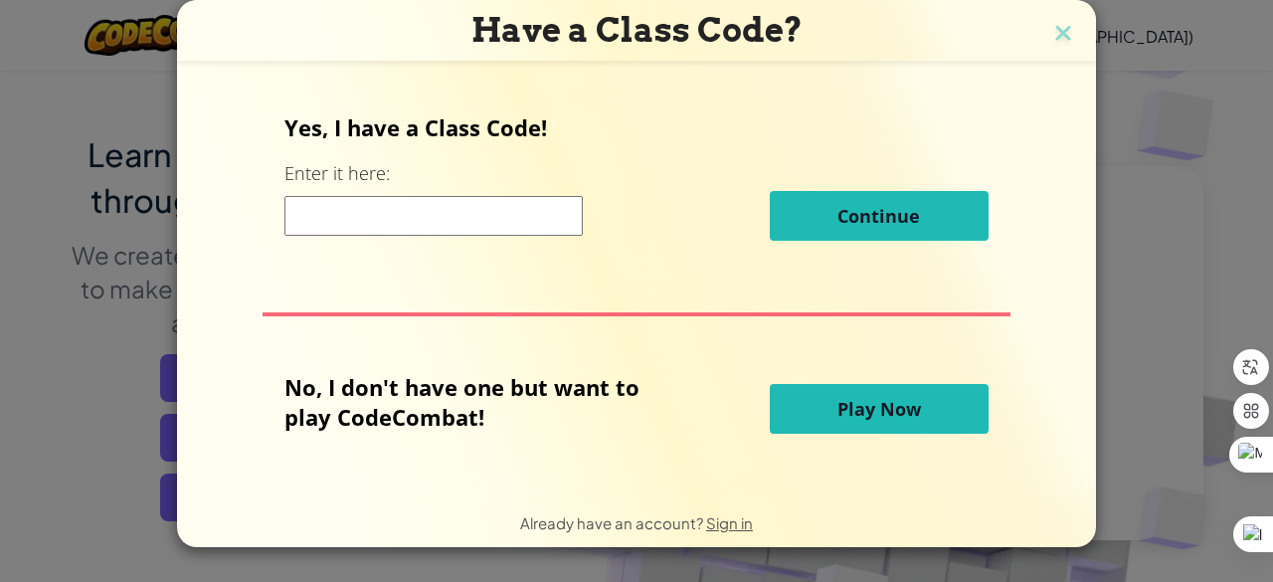
click at [507, 204] on input at bounding box center [433, 216] width 298 height 40
click at [861, 411] on span "Play Now" at bounding box center [879, 409] width 84 height 24
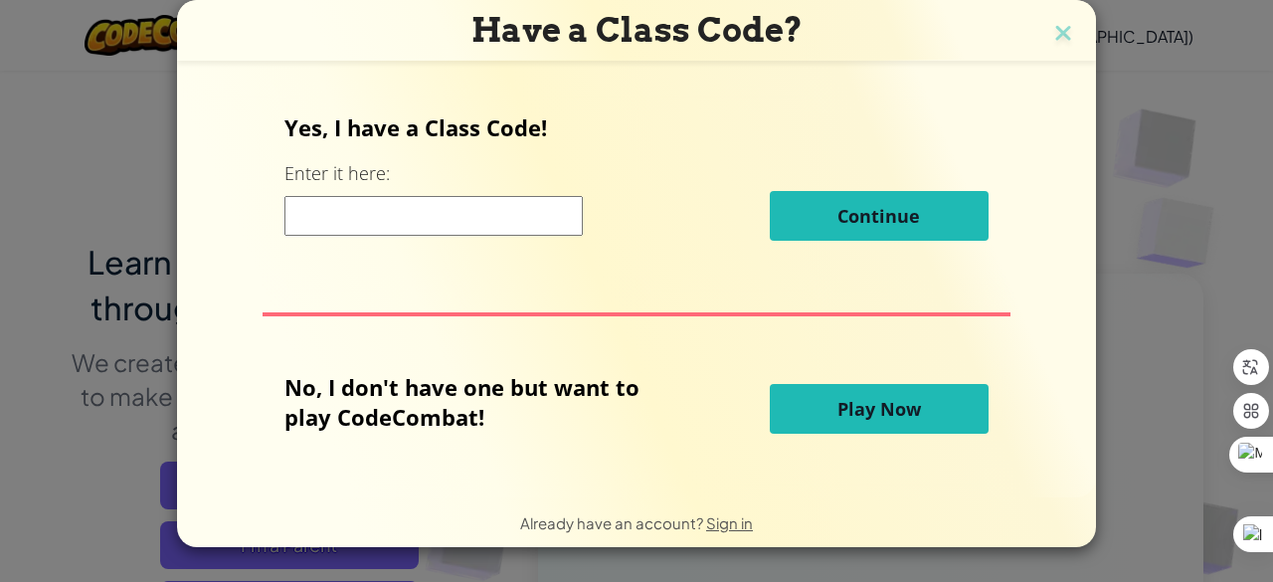
click at [810, 397] on button "Play Now" at bounding box center [879, 409] width 219 height 50
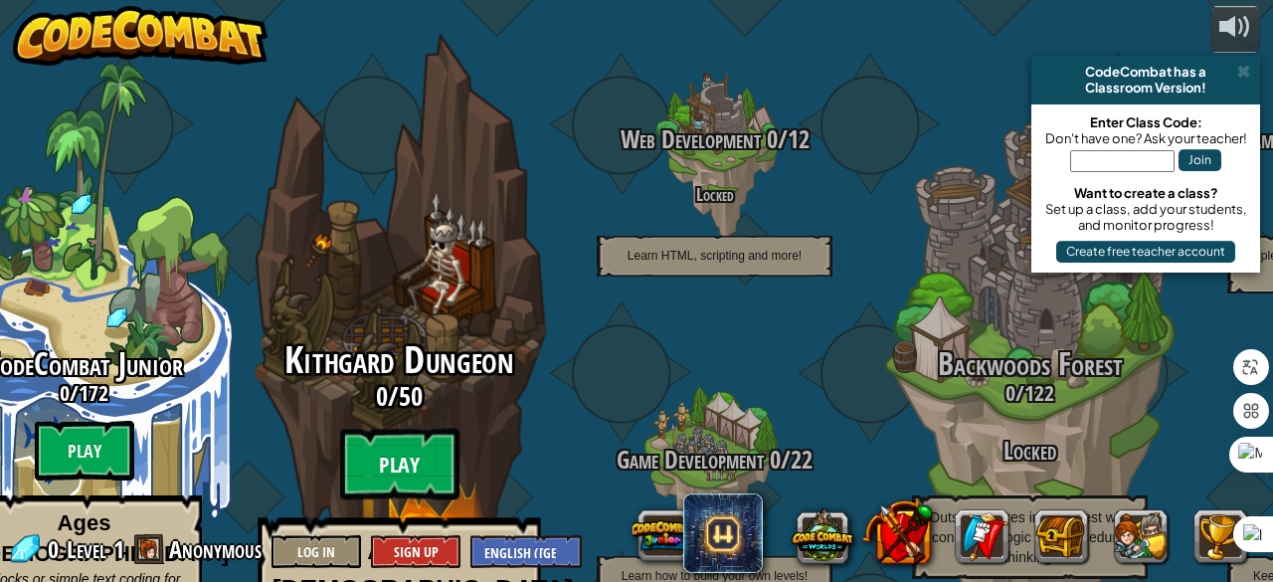
click at [422, 429] on btn "Play" at bounding box center [399, 465] width 119 height 72
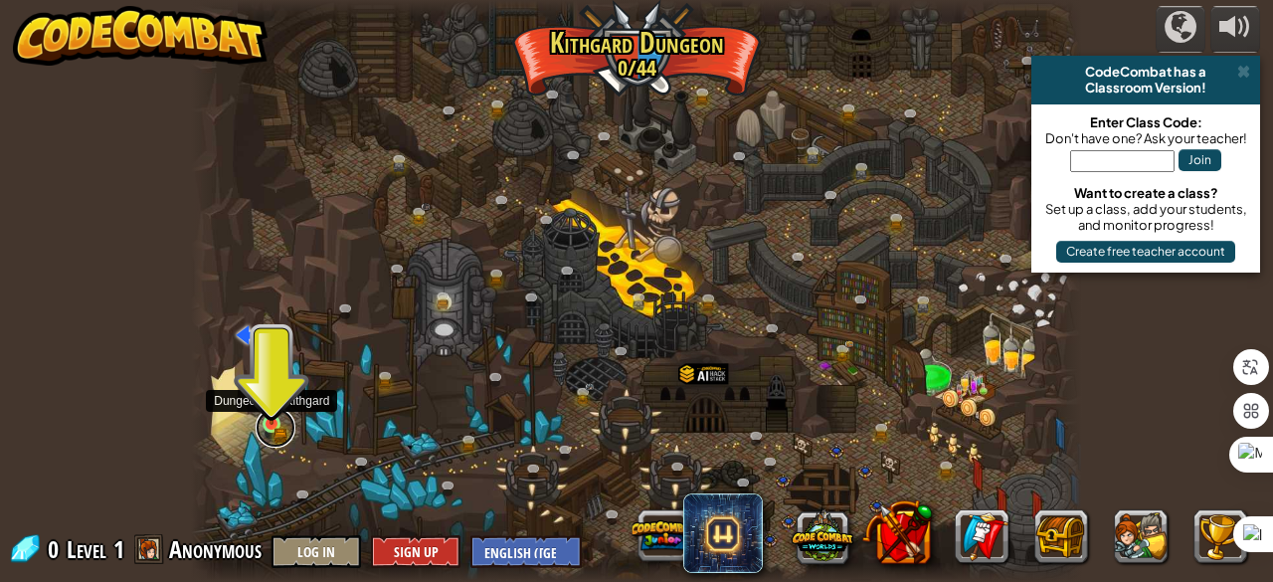
click at [274, 433] on link at bounding box center [276, 428] width 40 height 40
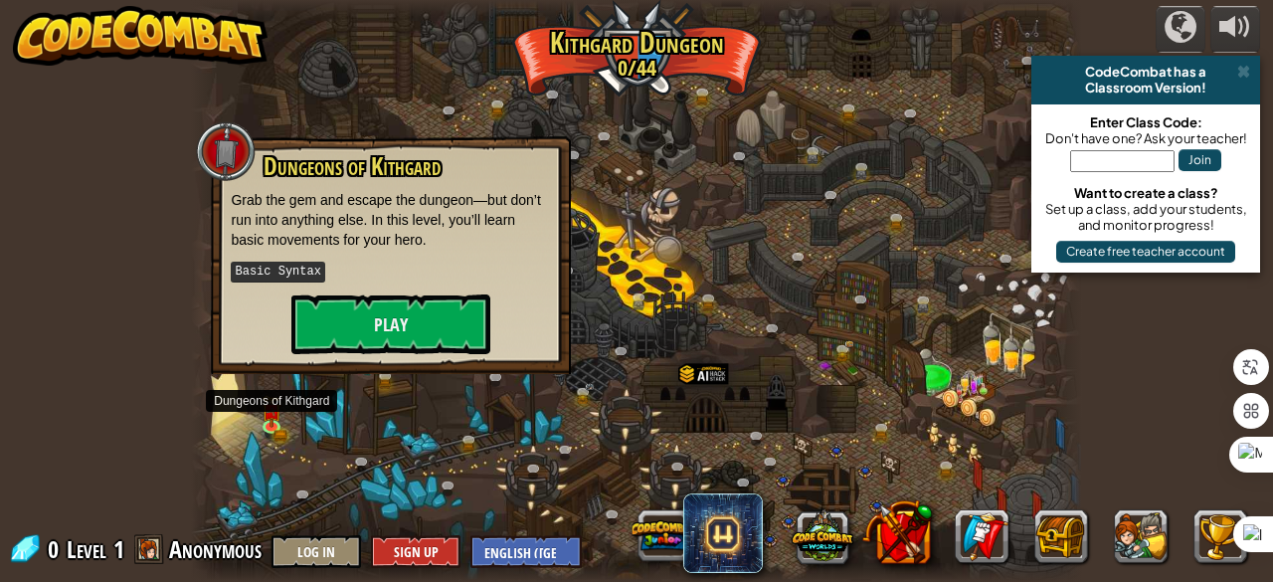
click at [418, 290] on div "Dungeons of [PERSON_NAME] Grab the gem and escape the dungeon—but don’t run int…" at bounding box center [391, 253] width 320 height 201
click at [414, 303] on button "Play" at bounding box center [390, 324] width 199 height 60
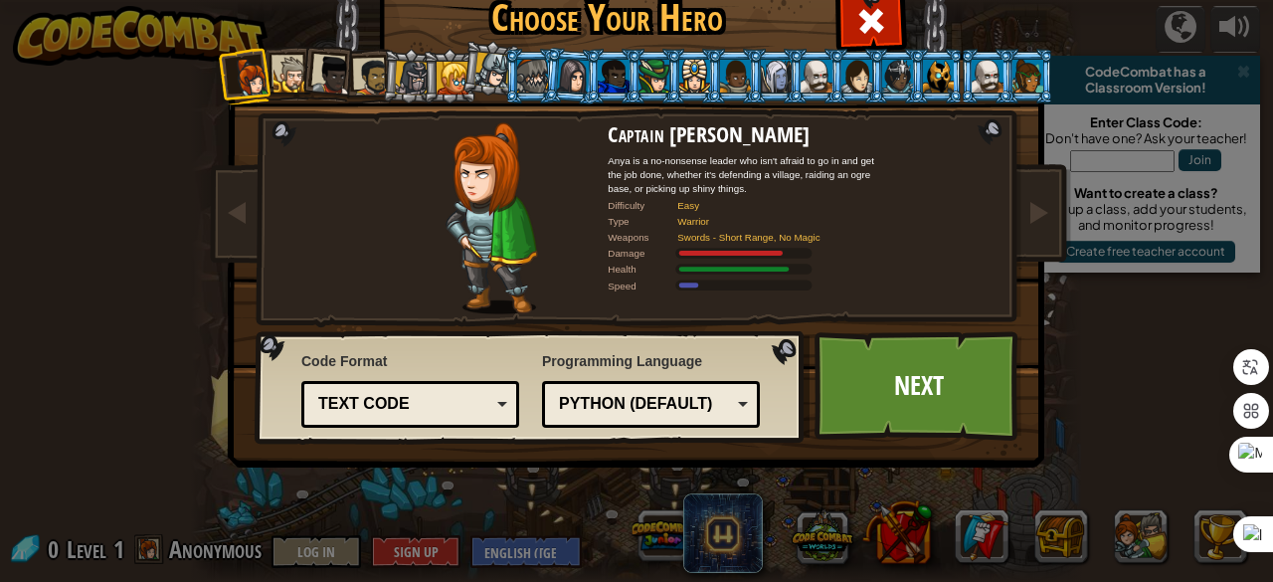
click at [711, 425] on div "Python (Default) JavaScript Lua C++ Java (Experimental) Python (Default)" at bounding box center [651, 404] width 218 height 47
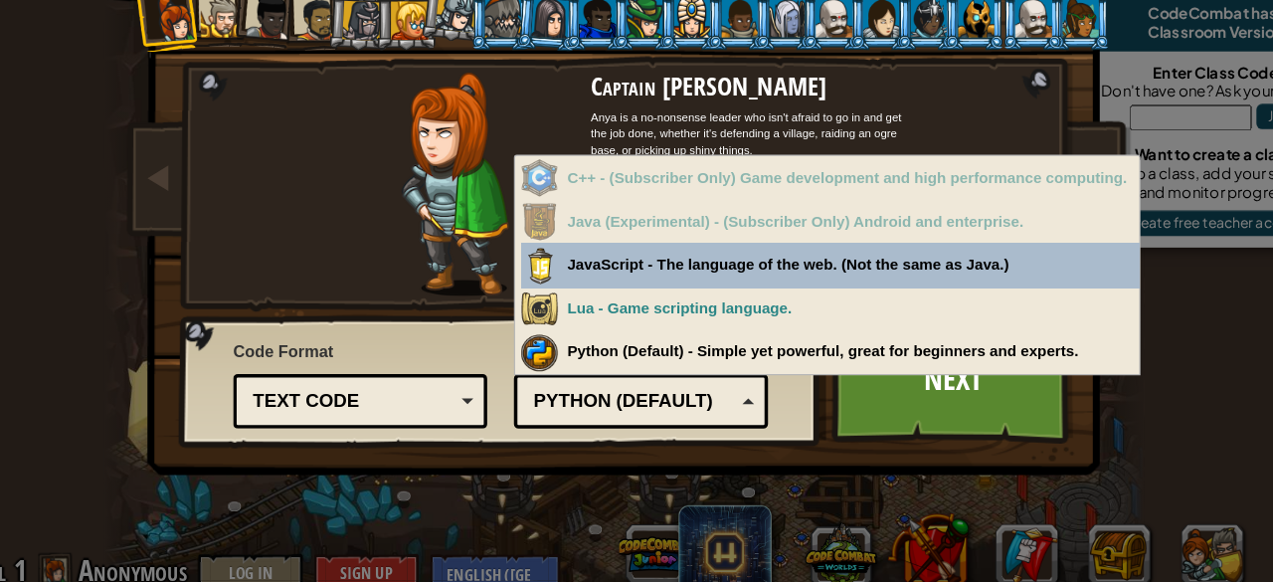
click at [711, 425] on div "Python (Default) JavaScript Lua C++ Java (Experimental) Python (Default)" at bounding box center [651, 404] width 218 height 47
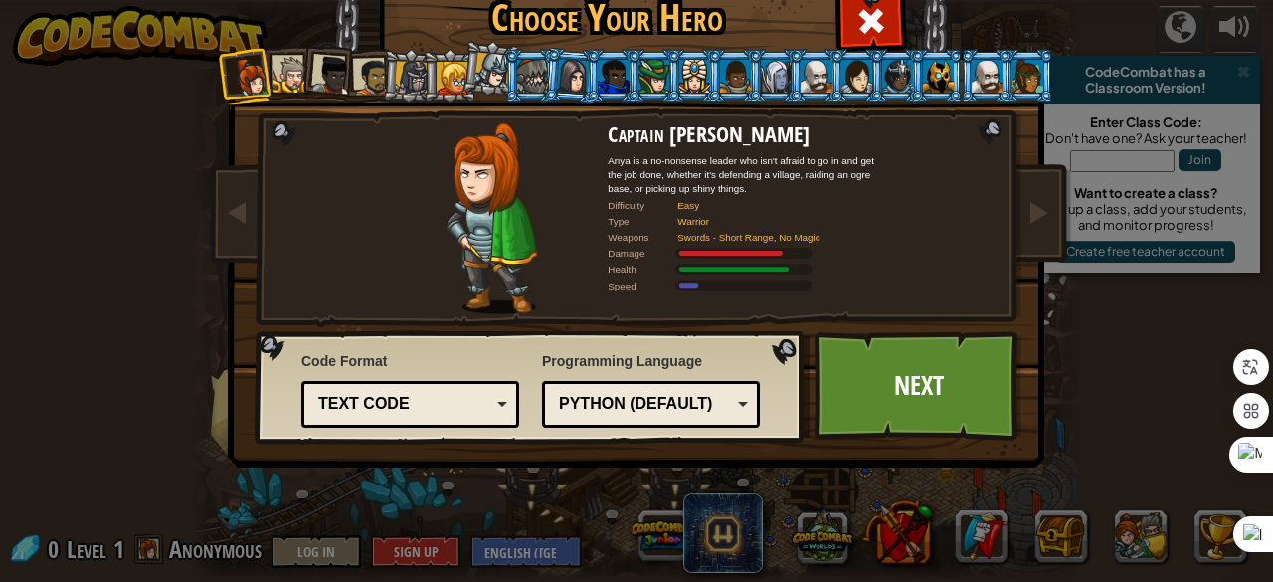
click at [719, 417] on div "Python (Default)" at bounding box center [651, 404] width 192 height 31
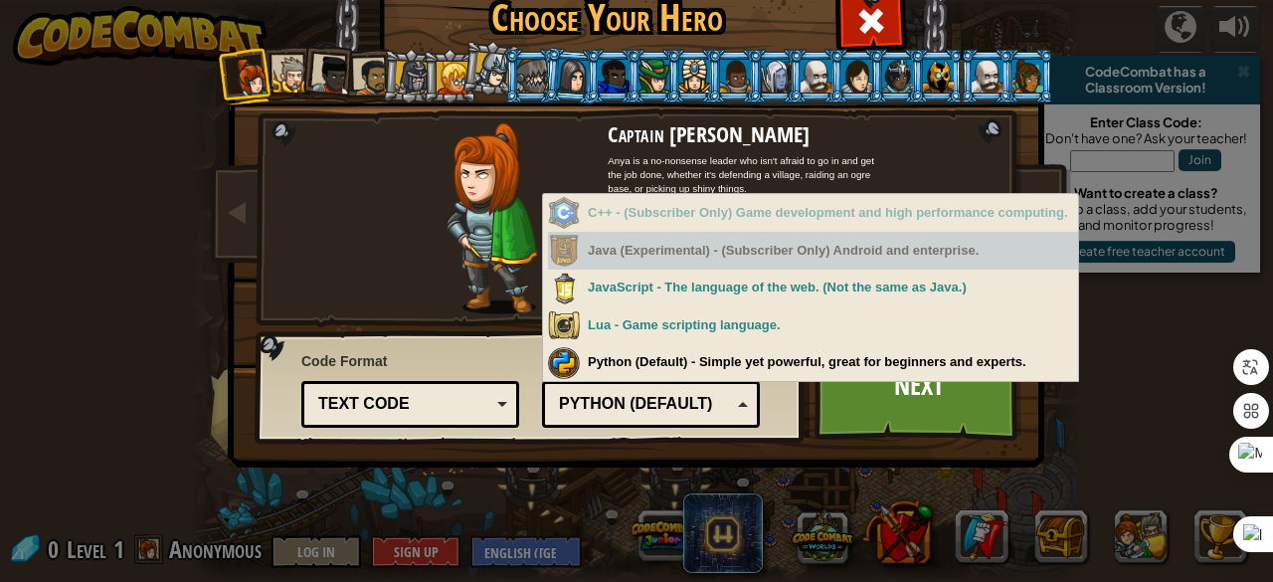
click at [769, 254] on div "Java (Experimental) - (Subscriber Only) Android and enterprise." at bounding box center [813, 251] width 530 height 39
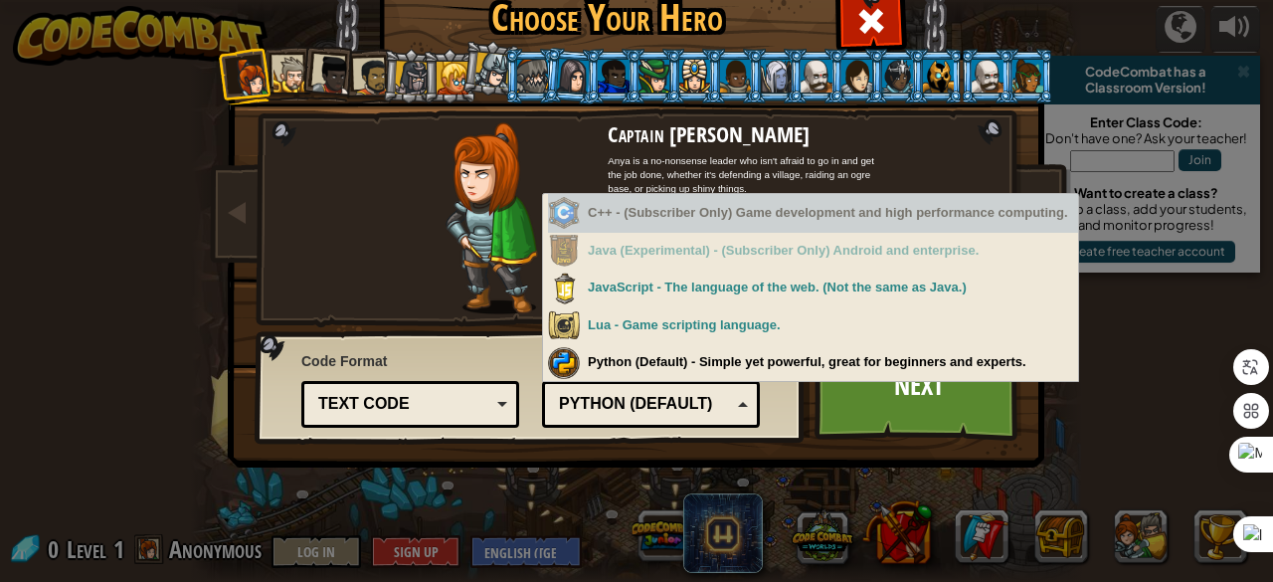
click at [750, 201] on div "C++ - (Subscriber Only) Game development and high performance computing." at bounding box center [813, 213] width 530 height 39
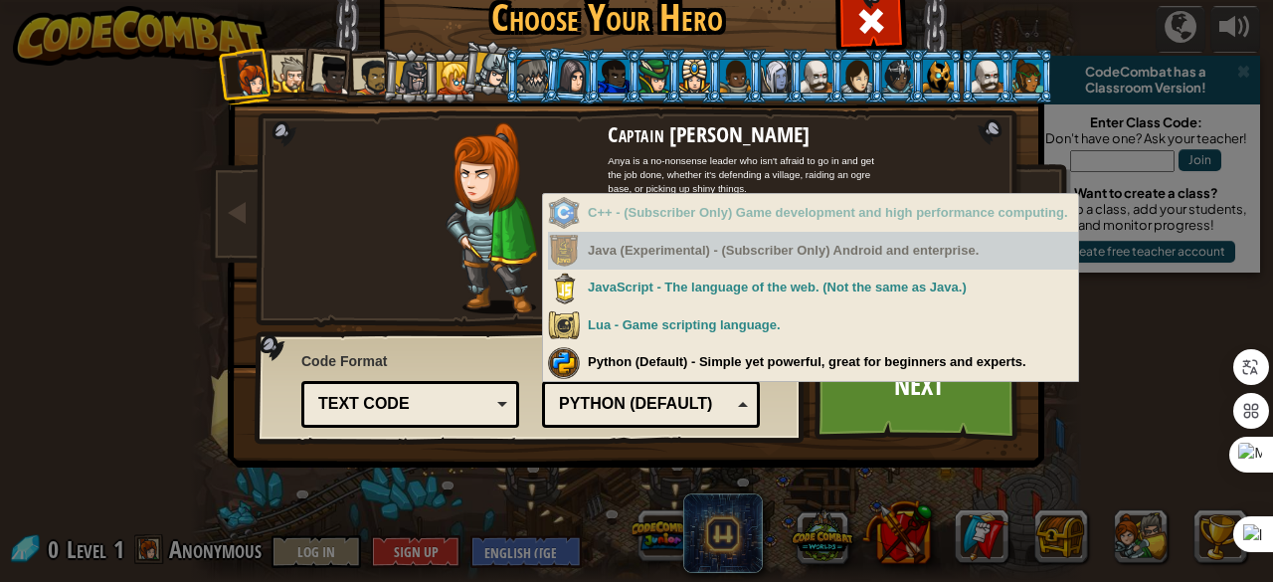
click at [487, 403] on div "Text code" at bounding box center [410, 404] width 192 height 31
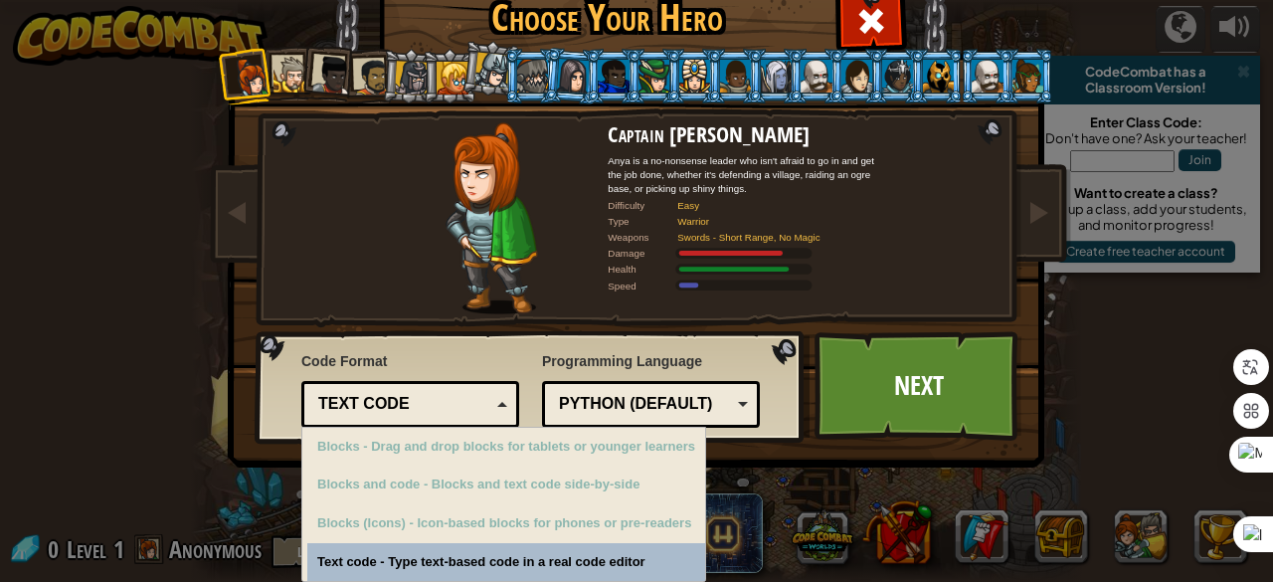
click at [508, 349] on div "Code Format Text code Blocks and code Blocks Blocks (Icons) Text code Blocks - …" at bounding box center [410, 387] width 218 height 82
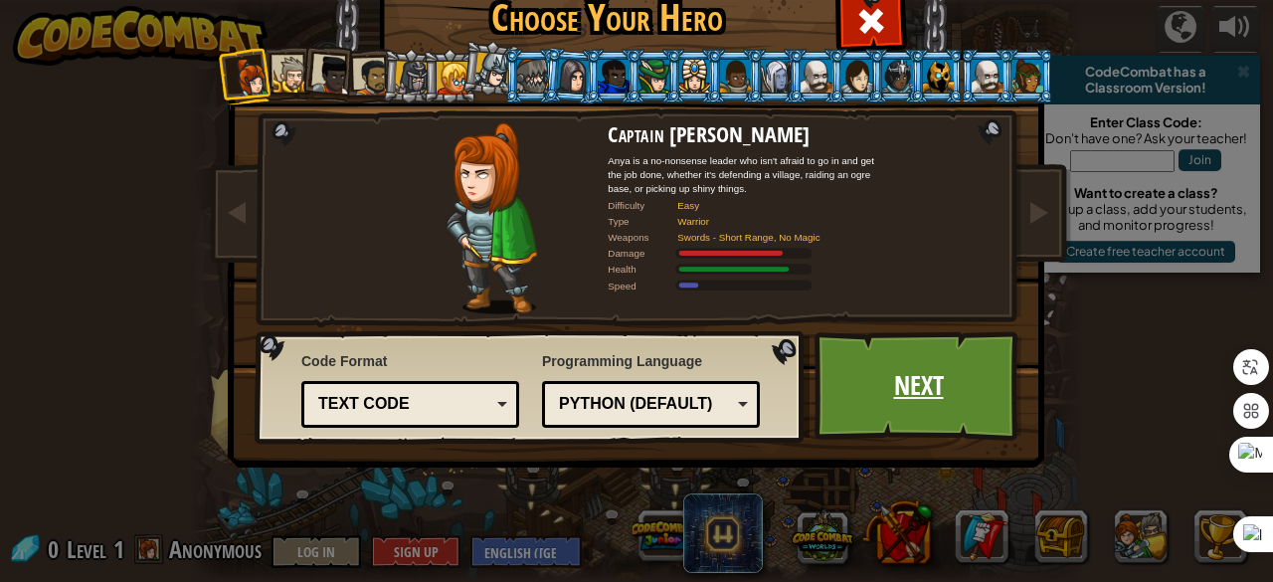
click at [904, 377] on link "Next" at bounding box center [918, 385] width 208 height 109
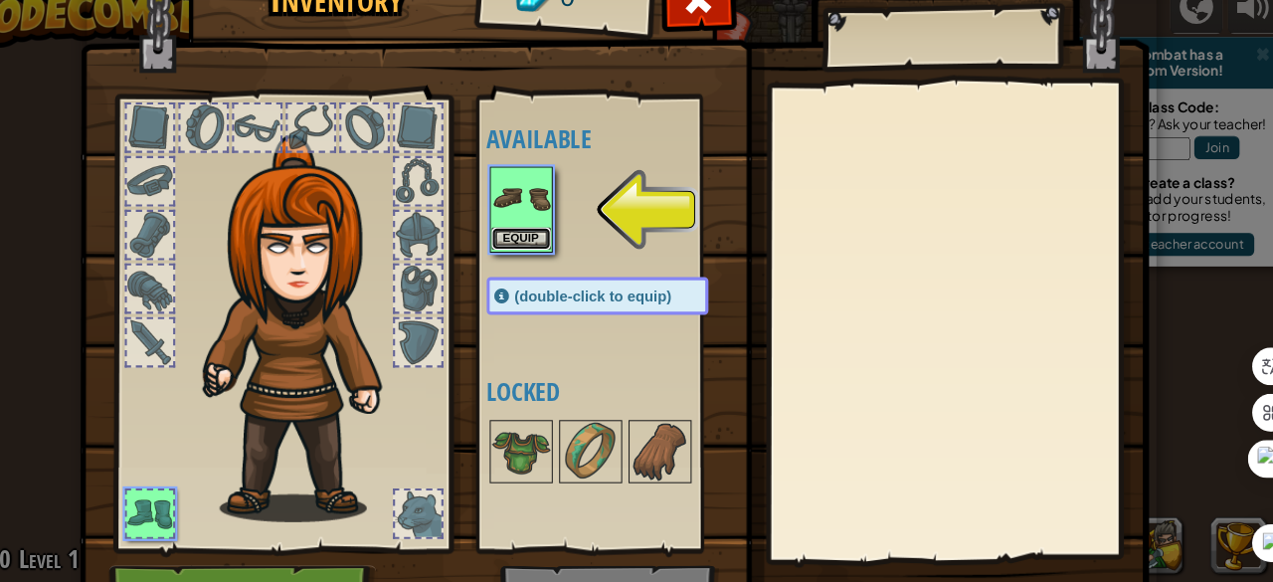
click at [549, 244] on button "Equip" at bounding box center [542, 246] width 56 height 21
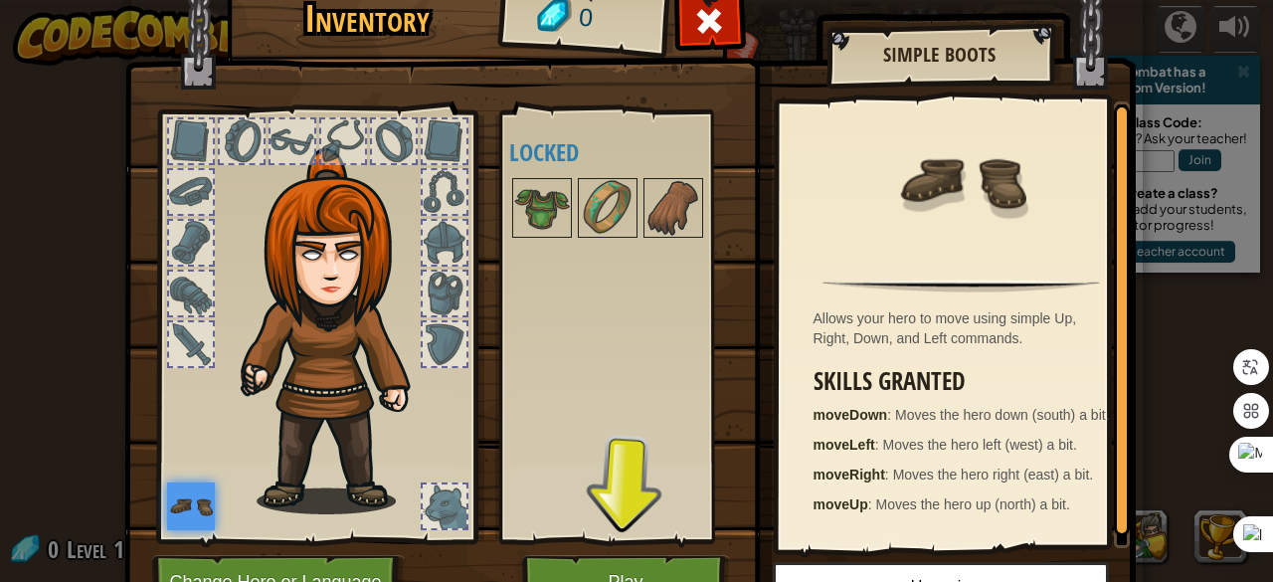
click at [872, 230] on div at bounding box center [962, 192] width 346 height 162
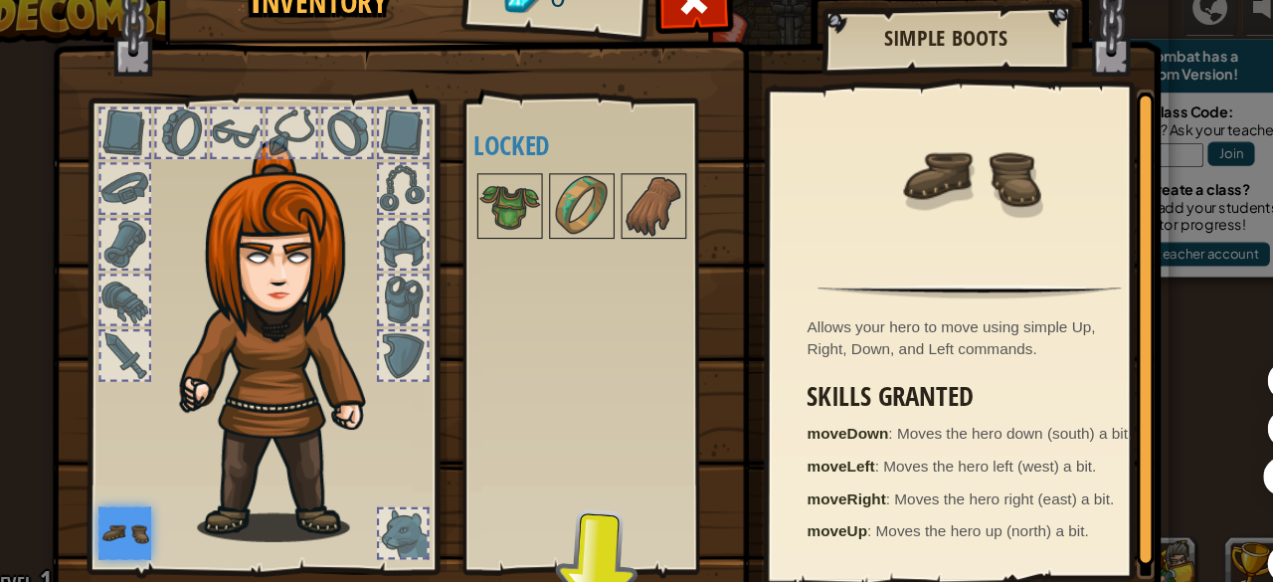
drag, startPoint x: 830, startPoint y: 250, endPoint x: 988, endPoint y: 1, distance: 294.6
click at [988, 1] on div "Inventory 0 Available Equip (double-click to equip) Locked Simple Boots Allows …" at bounding box center [636, 303] width 1011 height 656
click at [1080, 193] on div at bounding box center [962, 192] width 346 height 162
drag, startPoint x: 999, startPoint y: 229, endPoint x: 841, endPoint y: 255, distance: 160.2
click at [841, 255] on div at bounding box center [962, 192] width 346 height 162
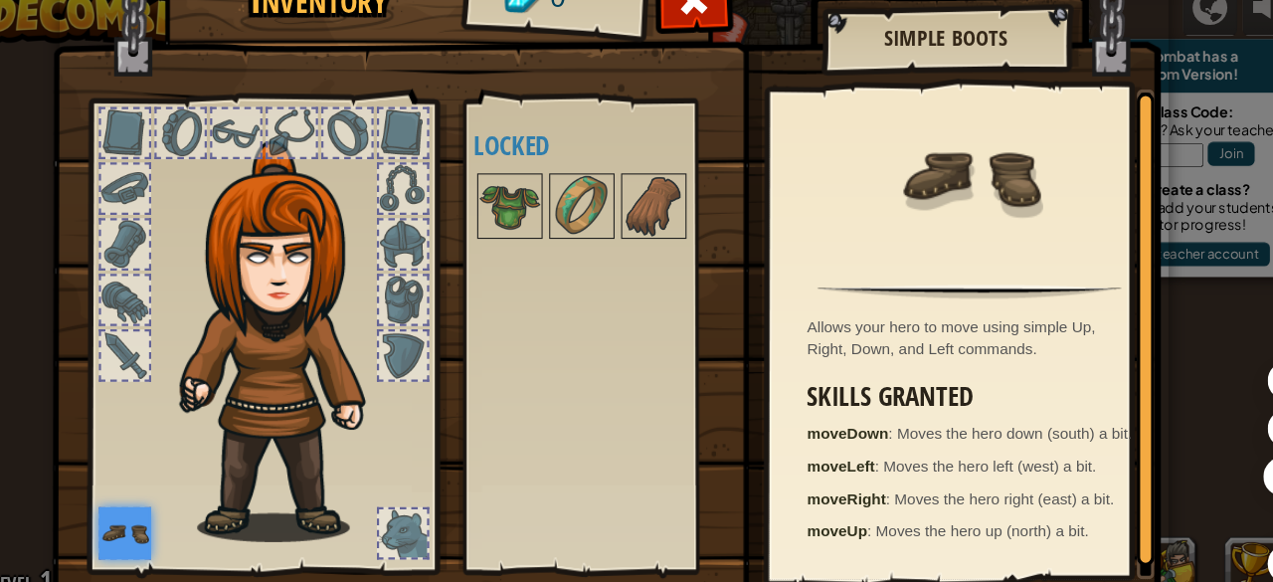
drag, startPoint x: 841, startPoint y: 255, endPoint x: 692, endPoint y: 281, distance: 151.6
click at [692, 281] on div "Inventory 0 Available Equip (double-click to equip) Locked Simple Boots Allows …" at bounding box center [636, 303] width 1011 height 656
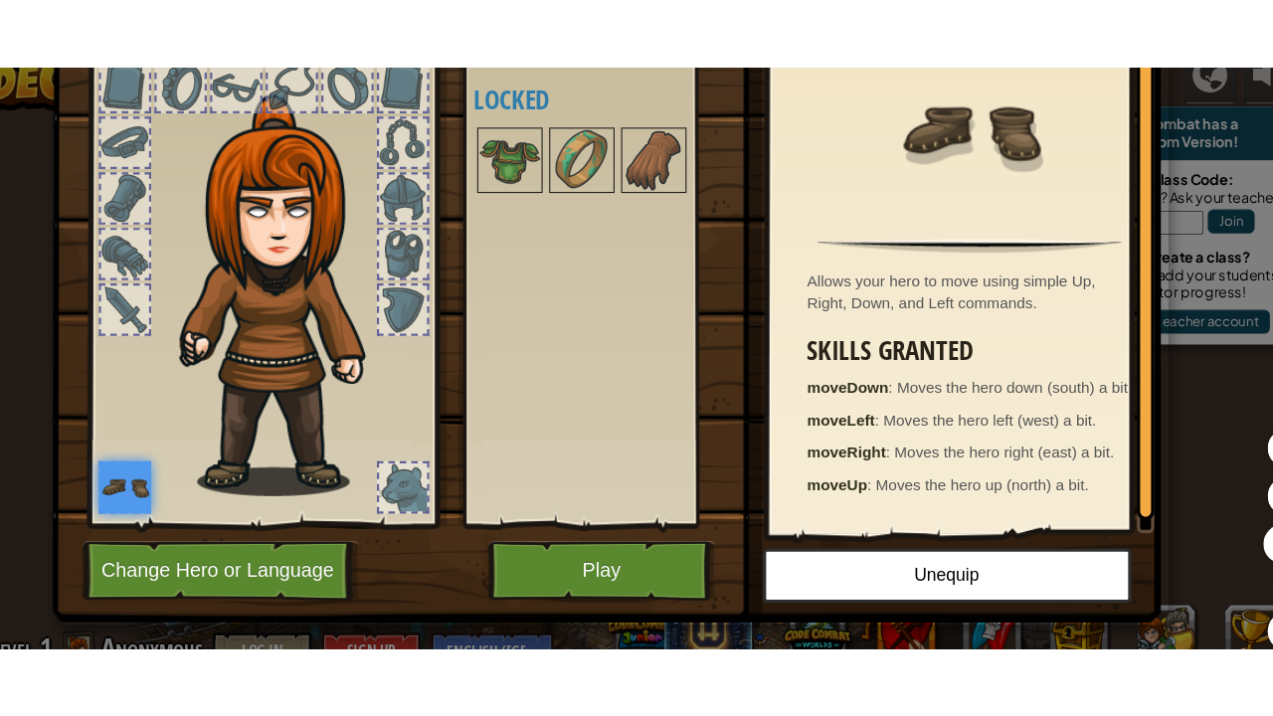
scroll to position [103, 0]
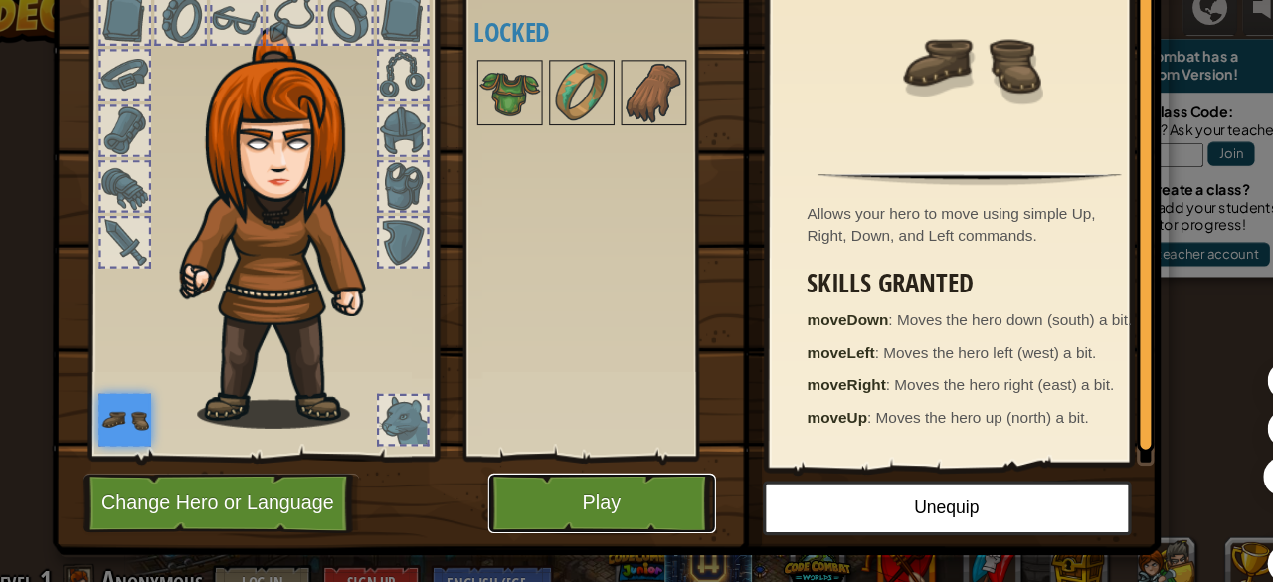
click at [624, 484] on button "Play" at bounding box center [626, 478] width 208 height 55
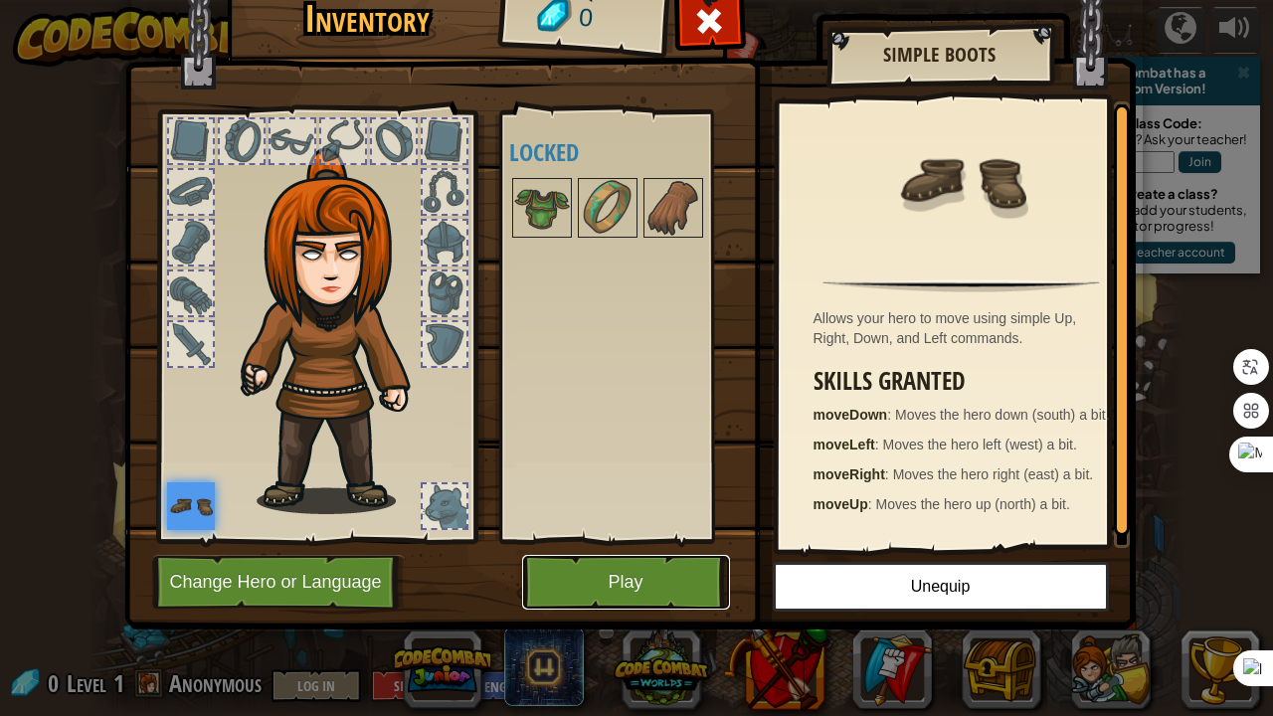
scroll to position [0, 0]
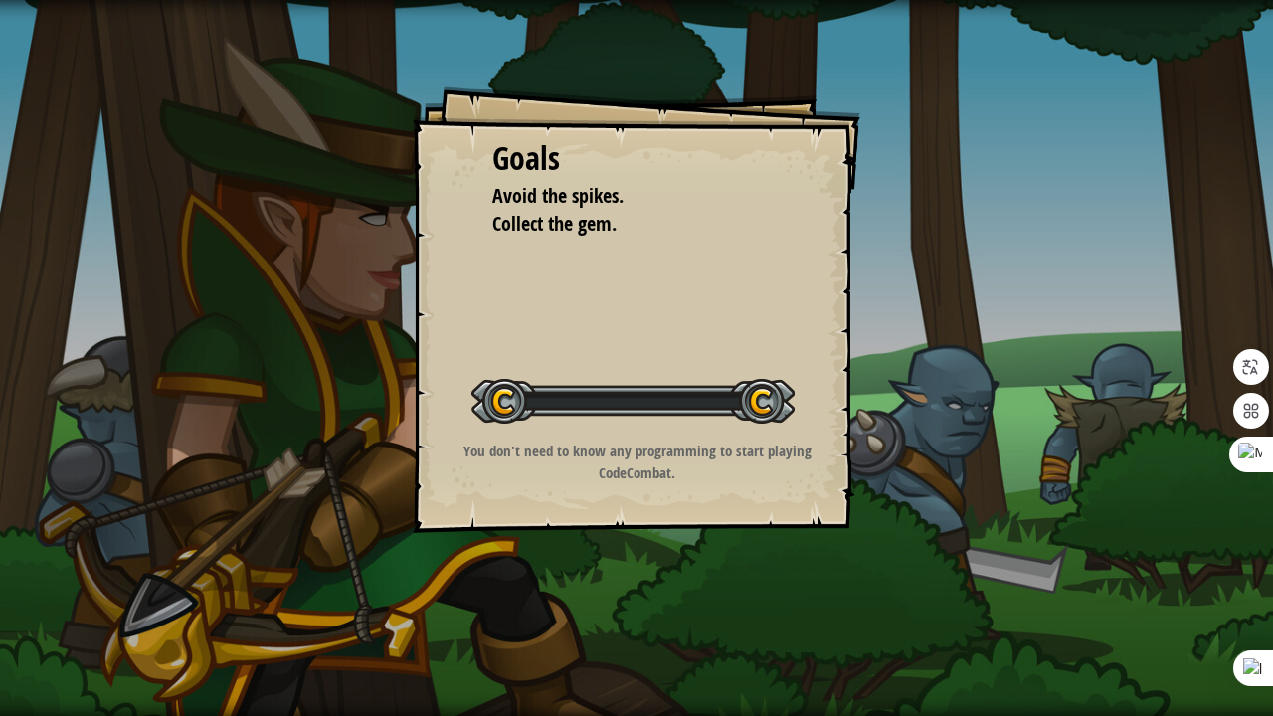
drag, startPoint x: 624, startPoint y: 564, endPoint x: 660, endPoint y: 573, distance: 36.9
click at [660, 573] on div "Goals Avoid the spikes. Collect the gem. Start Level Error loading from server.…" at bounding box center [636, 358] width 1273 height 716
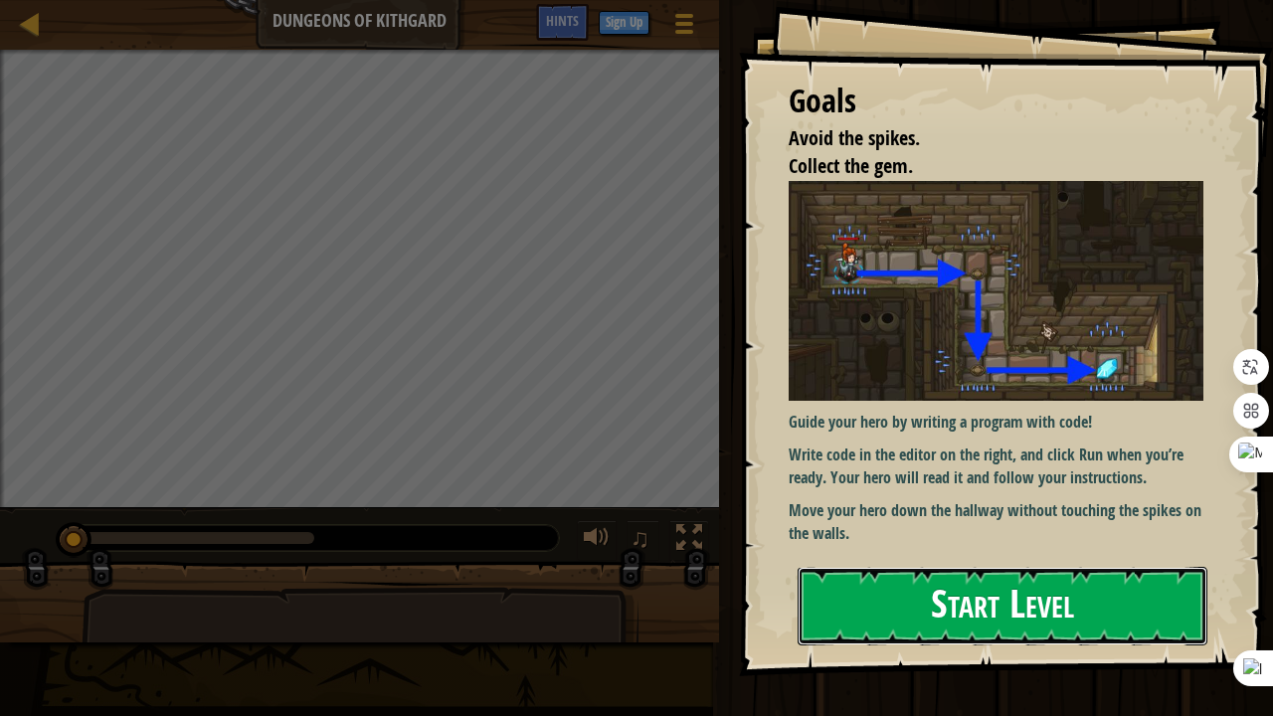
click at [980, 581] on button "Start Level" at bounding box center [1003, 606] width 410 height 79
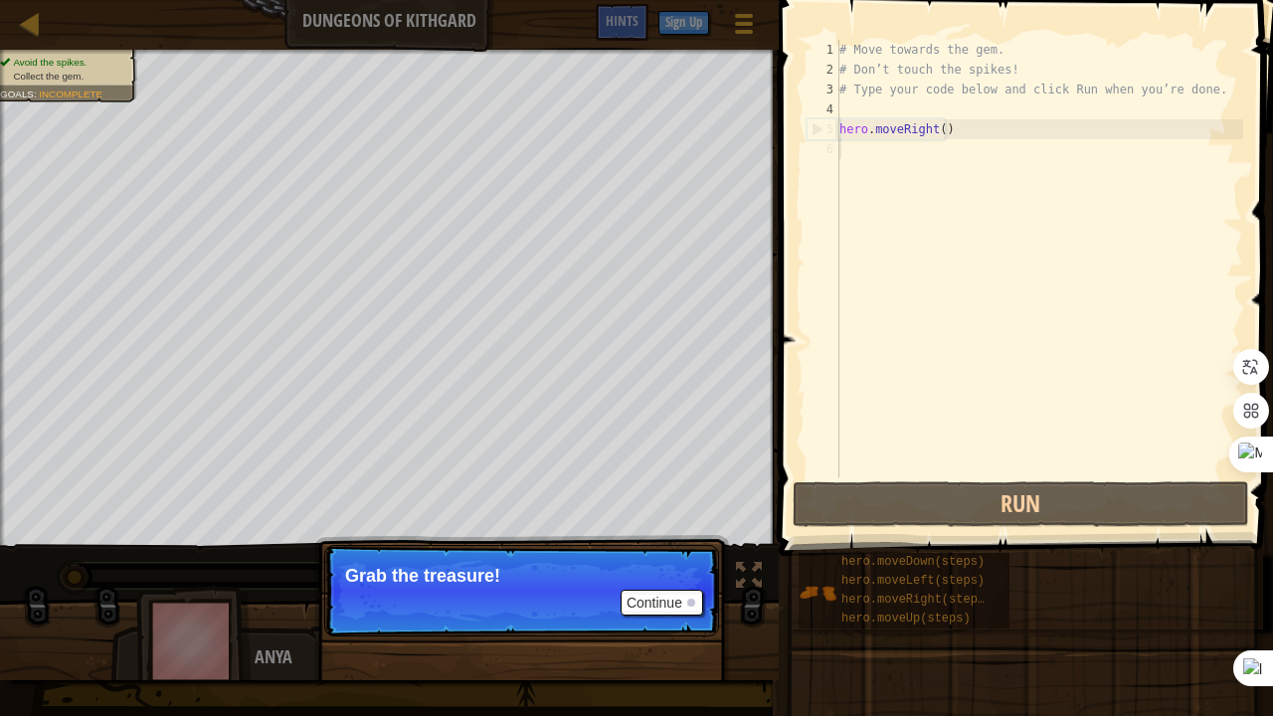
drag, startPoint x: 533, startPoint y: 546, endPoint x: 688, endPoint y: 599, distance: 163.8
click at [688, 581] on p "Continue Grab the treasure!" at bounding box center [521, 590] width 395 height 91
click at [688, 581] on button "Continue" at bounding box center [662, 603] width 83 height 26
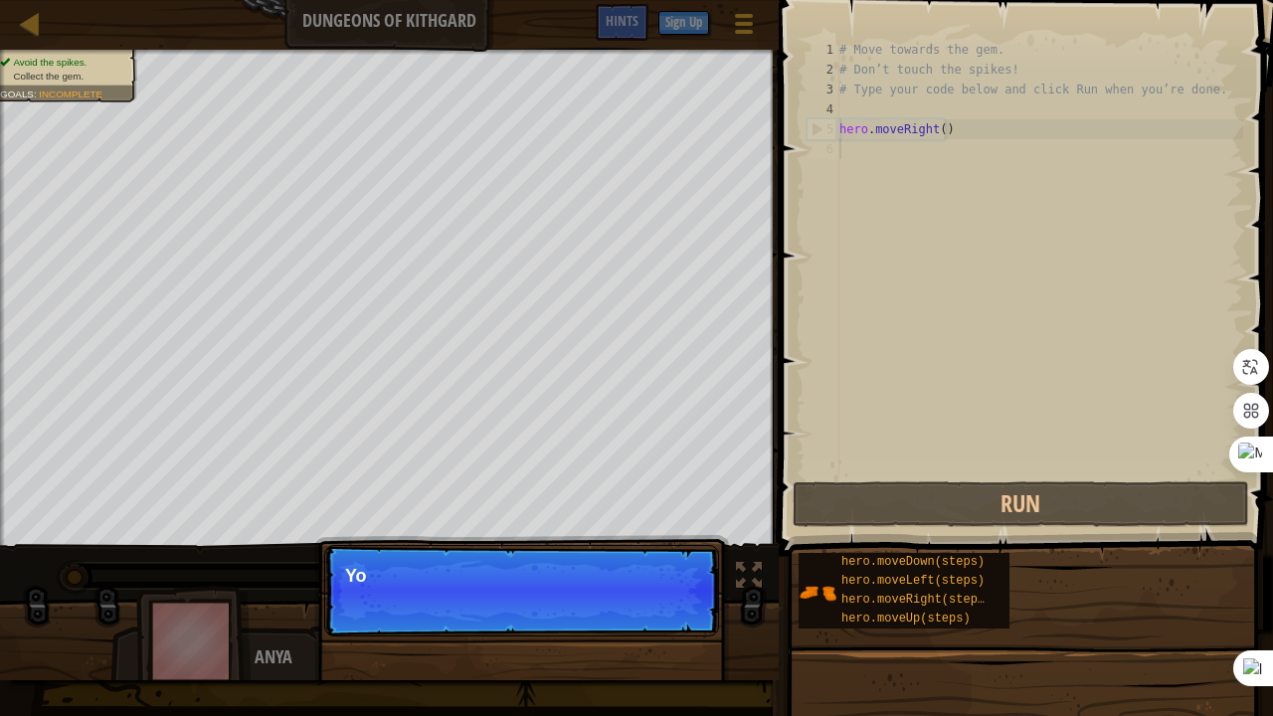
scroll to position [9, 0]
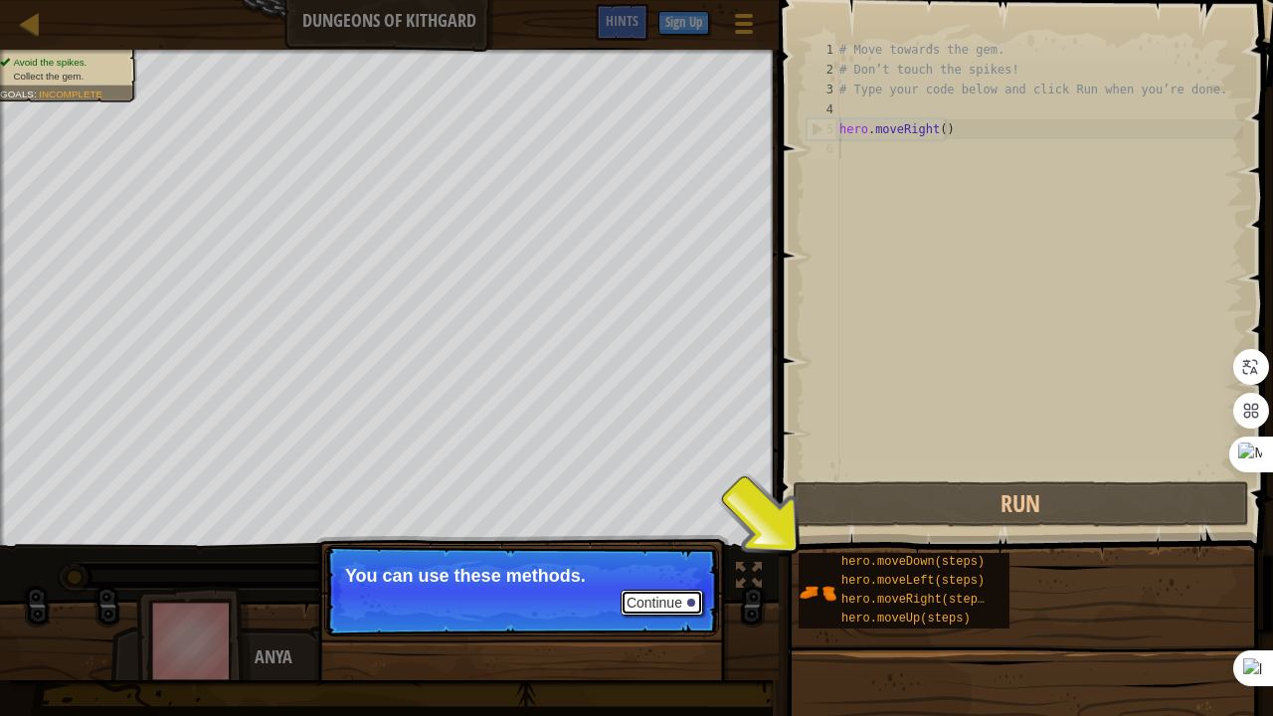
click at [688, 581] on button "Continue" at bounding box center [662, 603] width 83 height 26
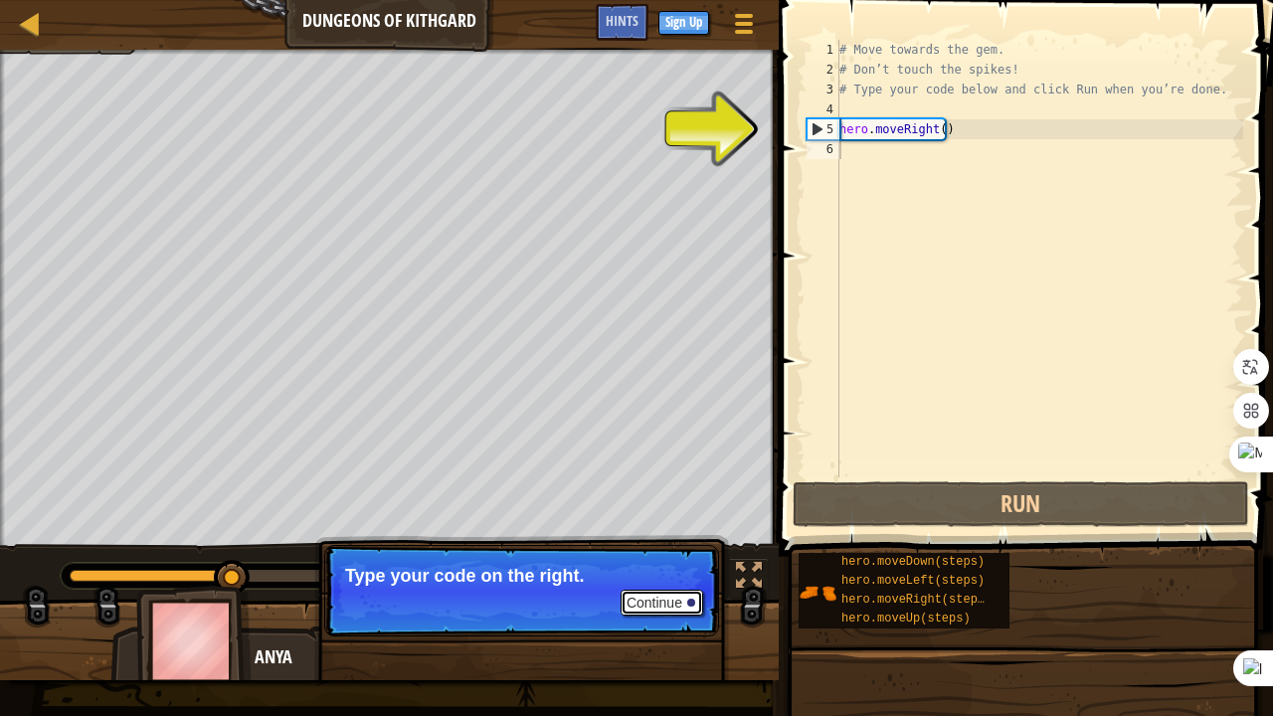
click at [662, 581] on button "Continue" at bounding box center [662, 603] width 83 height 26
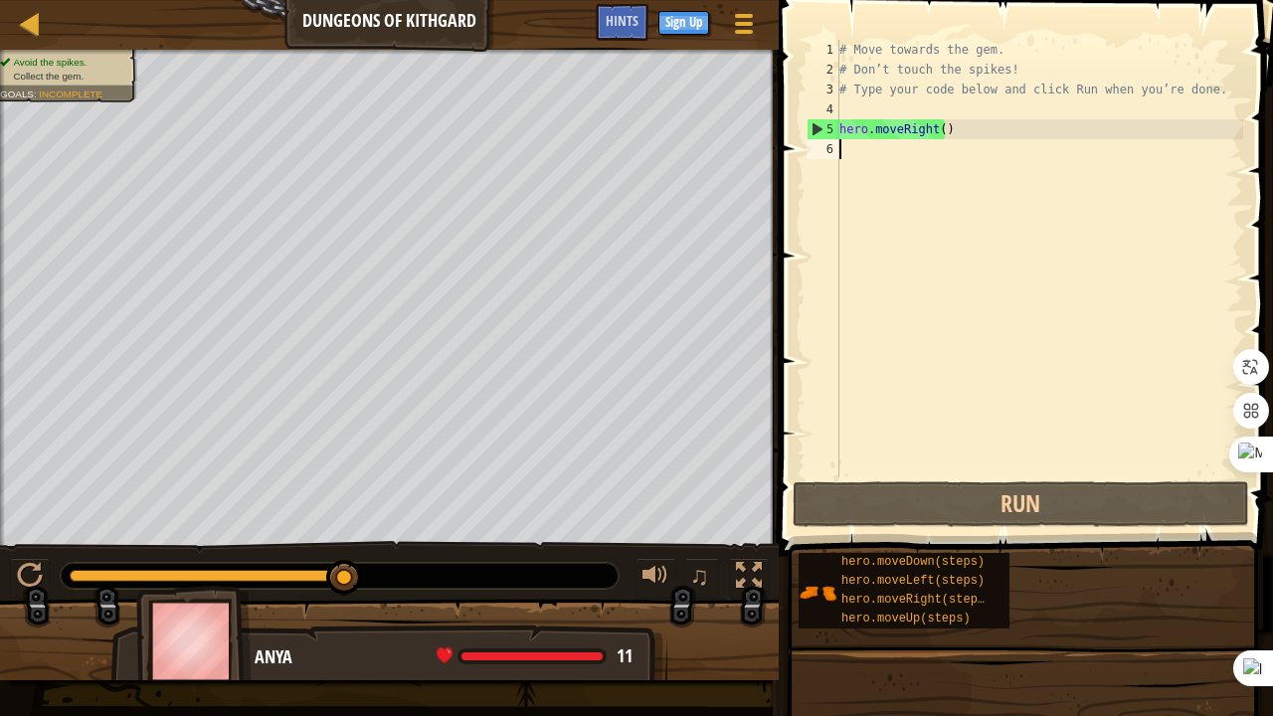
click at [986, 131] on div "# Move towards the gem. # Don’t touch the spikes! # Type your code below and cl…" at bounding box center [1039, 278] width 408 height 477
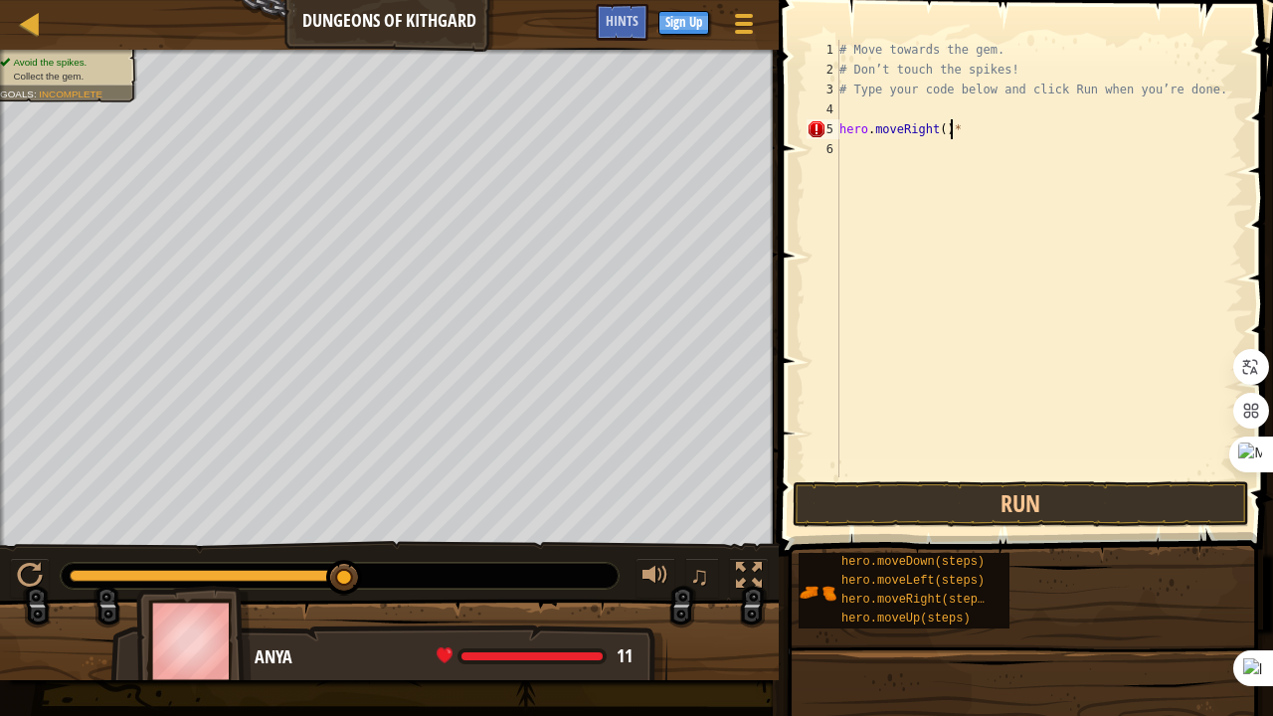
type textarea "hero.moveRight()"
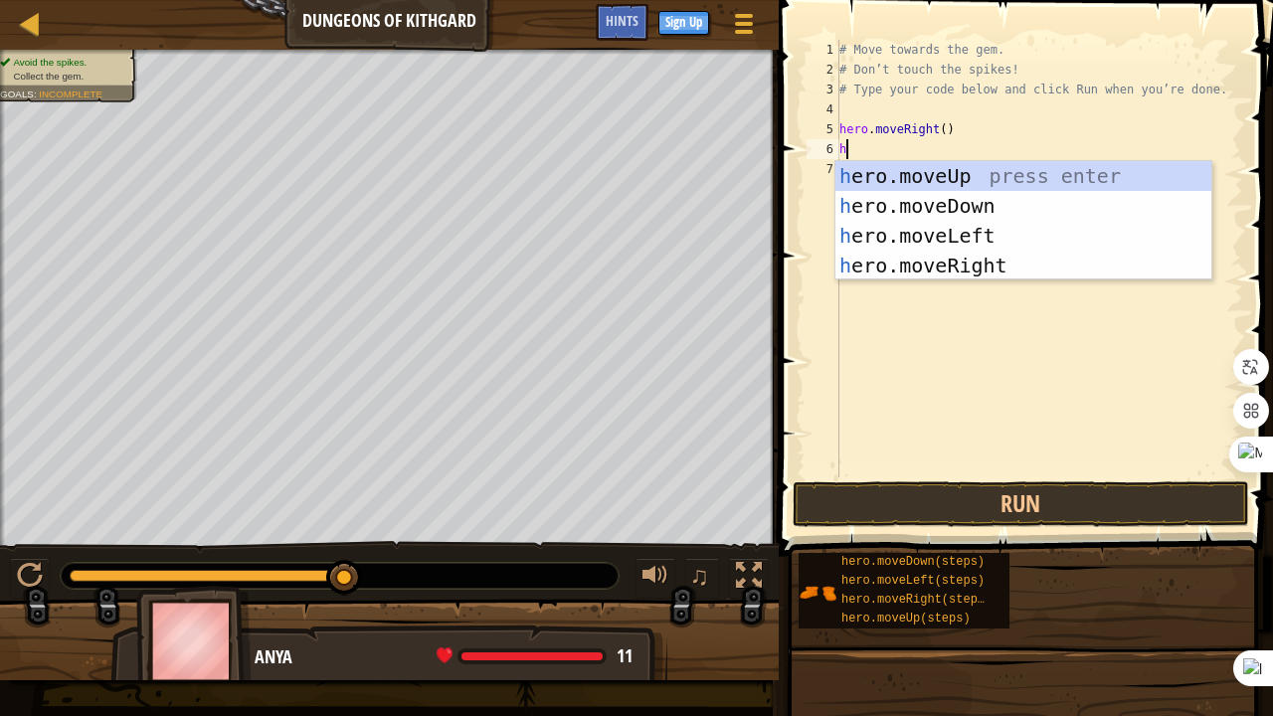
type textarea "he"
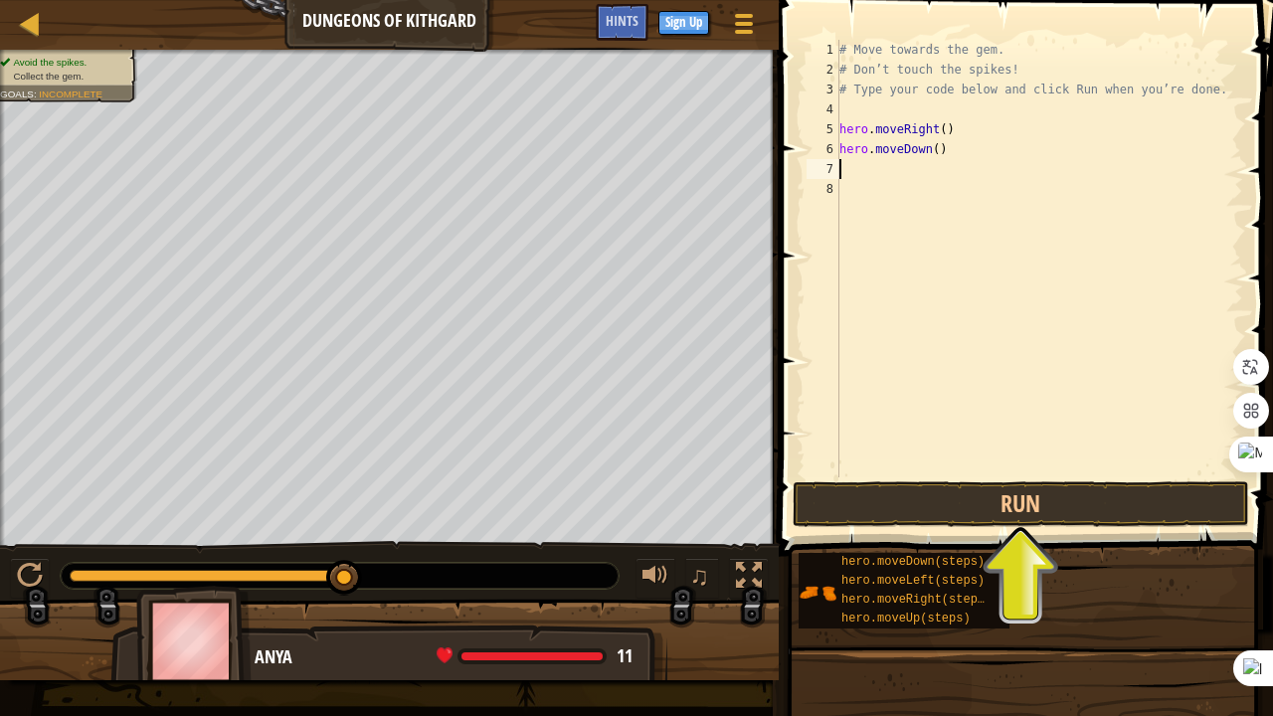
type textarea "he"
click at [897, 500] on button "Run" at bounding box center [1021, 504] width 456 height 46
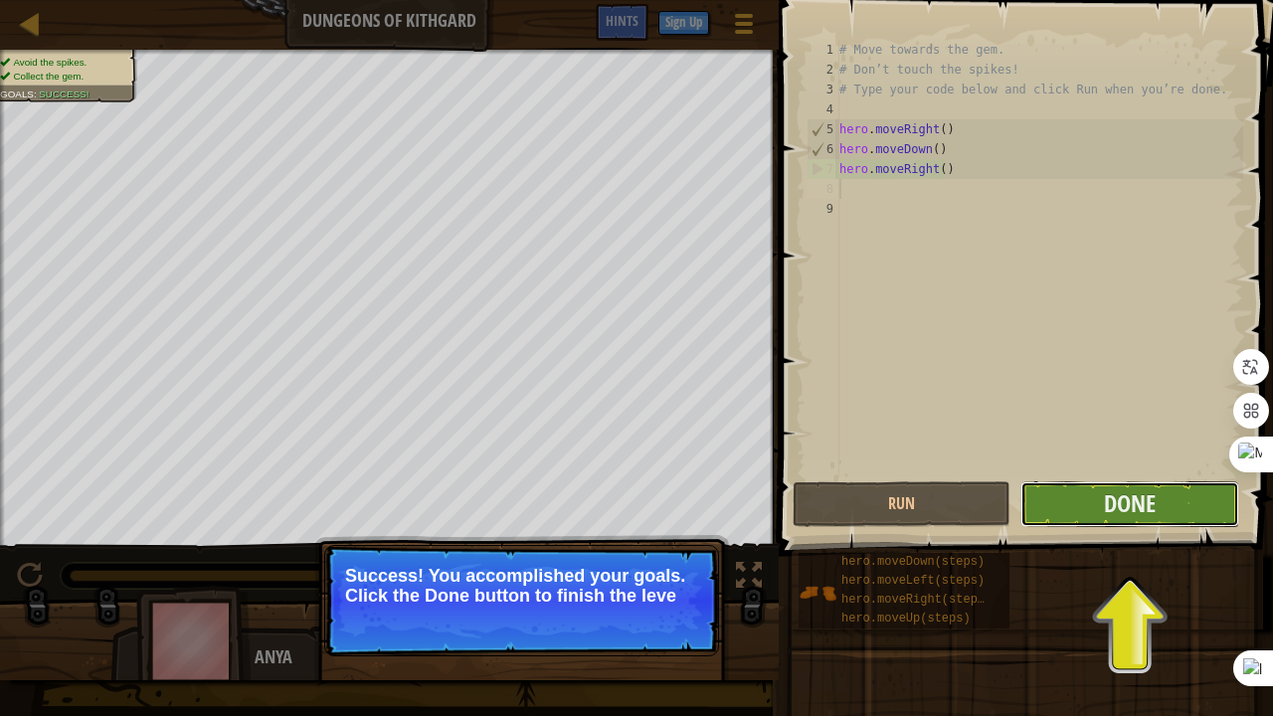
click at [1091, 499] on button "Done" at bounding box center [1129, 504] width 218 height 46
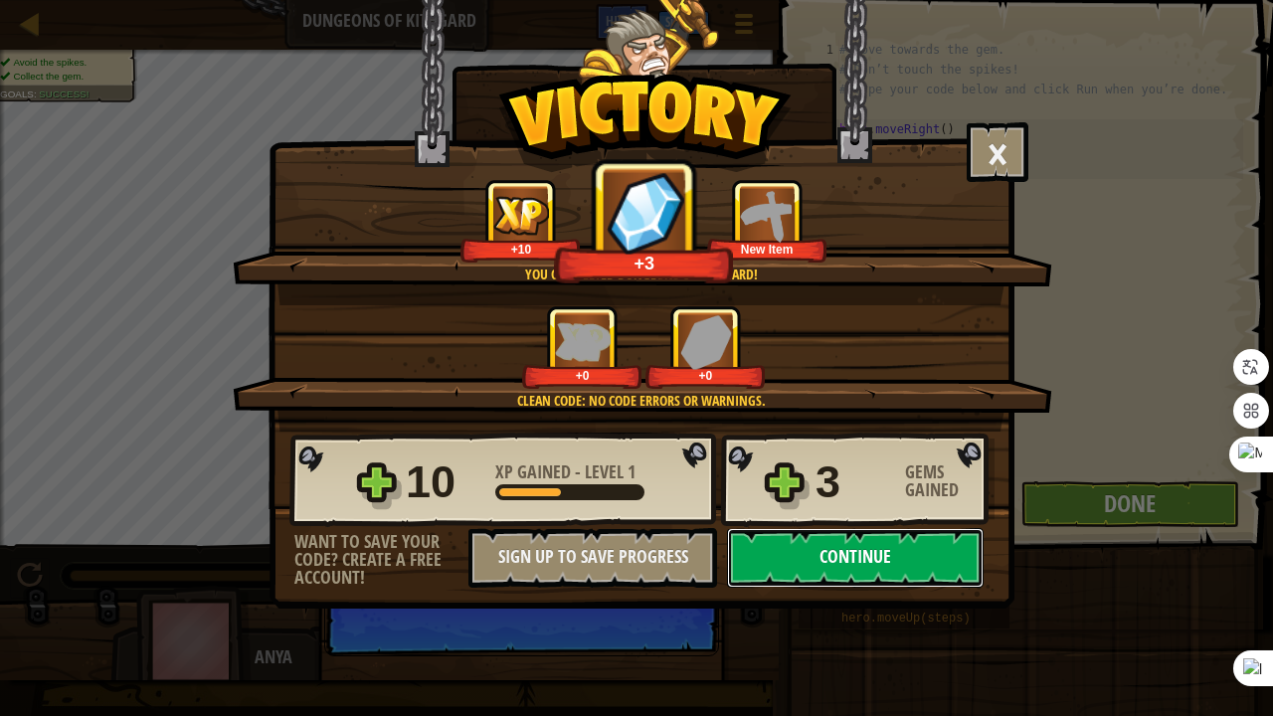
click at [822, 544] on button "Continue" at bounding box center [855, 558] width 257 height 60
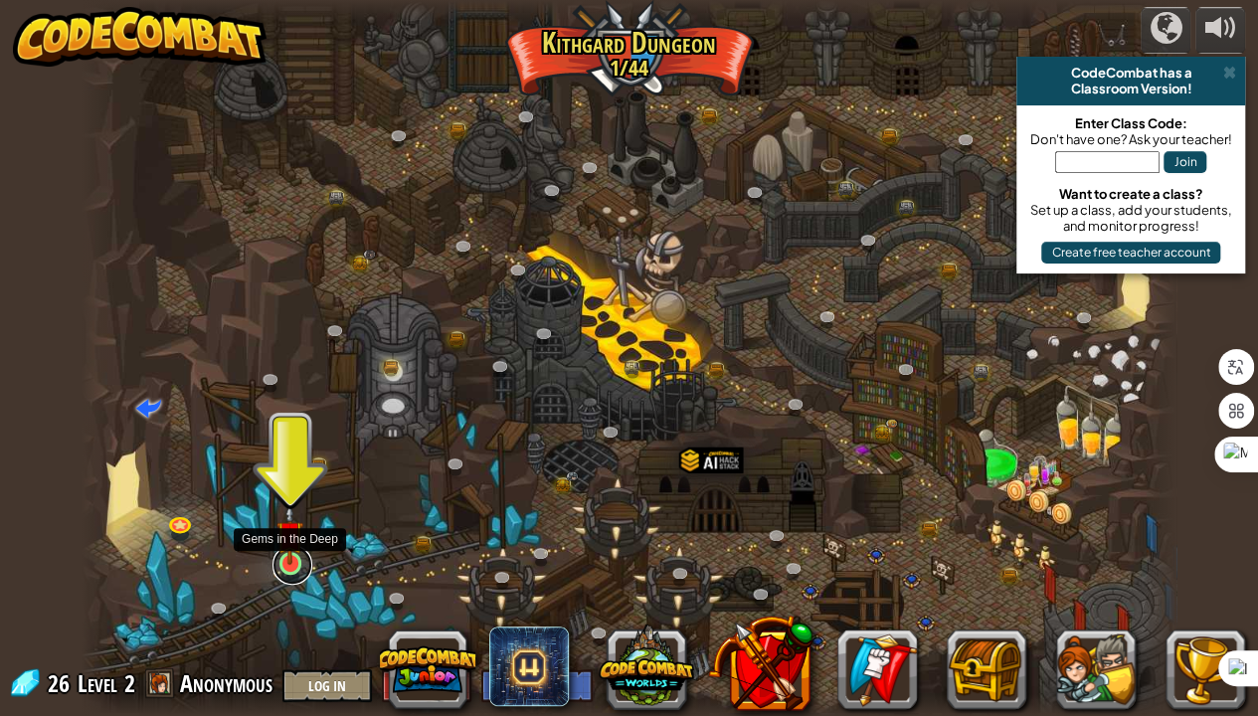
click at [296, 573] on link at bounding box center [292, 565] width 40 height 40
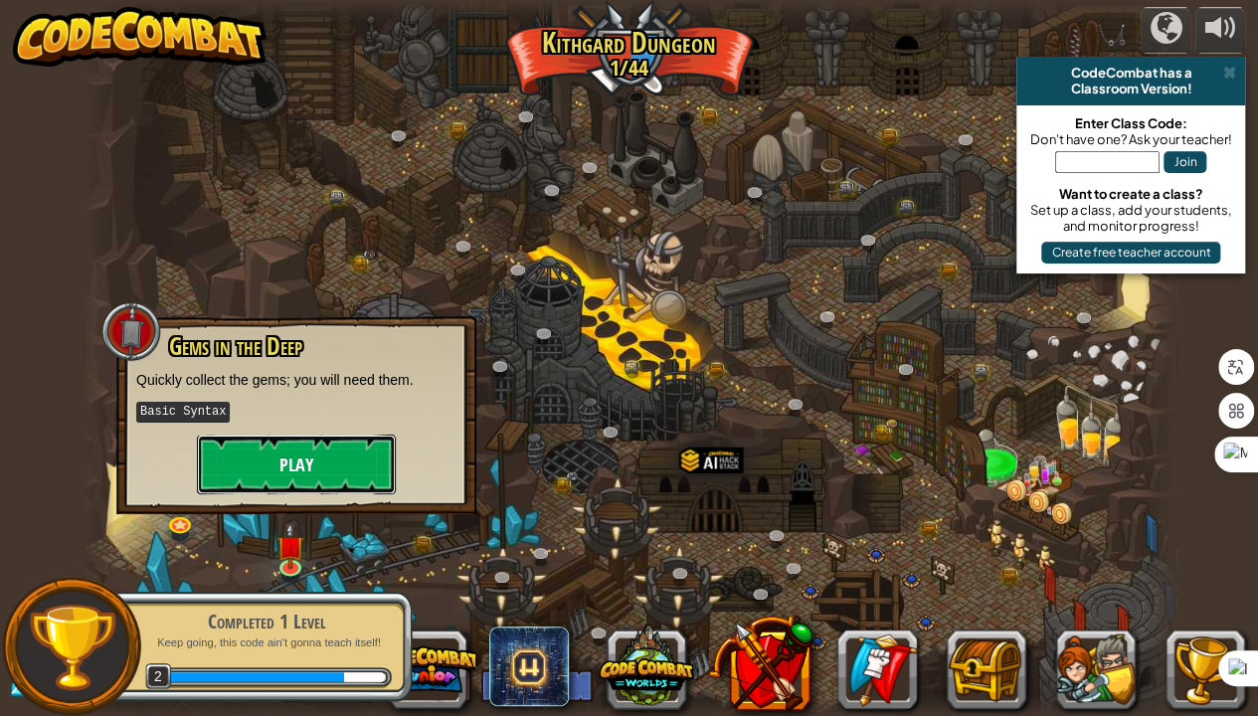
click at [329, 458] on button "Play" at bounding box center [296, 465] width 199 height 60
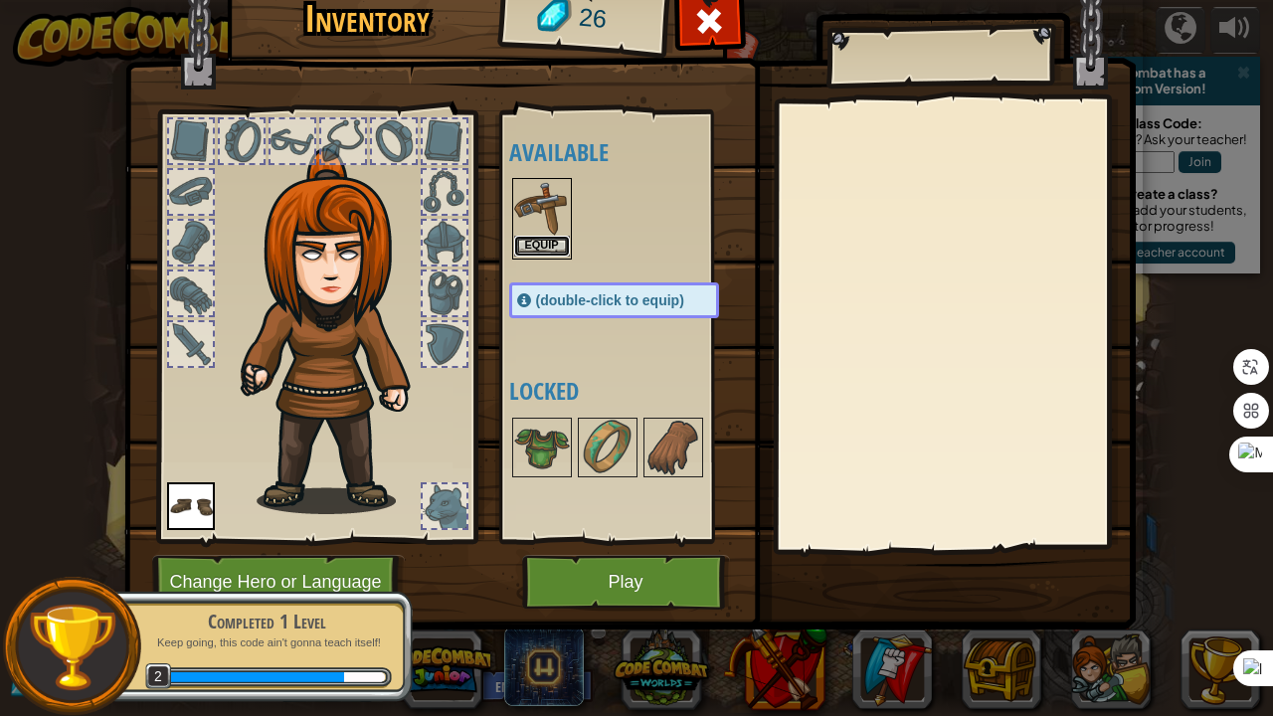
click at [546, 241] on button "Equip" at bounding box center [542, 246] width 56 height 21
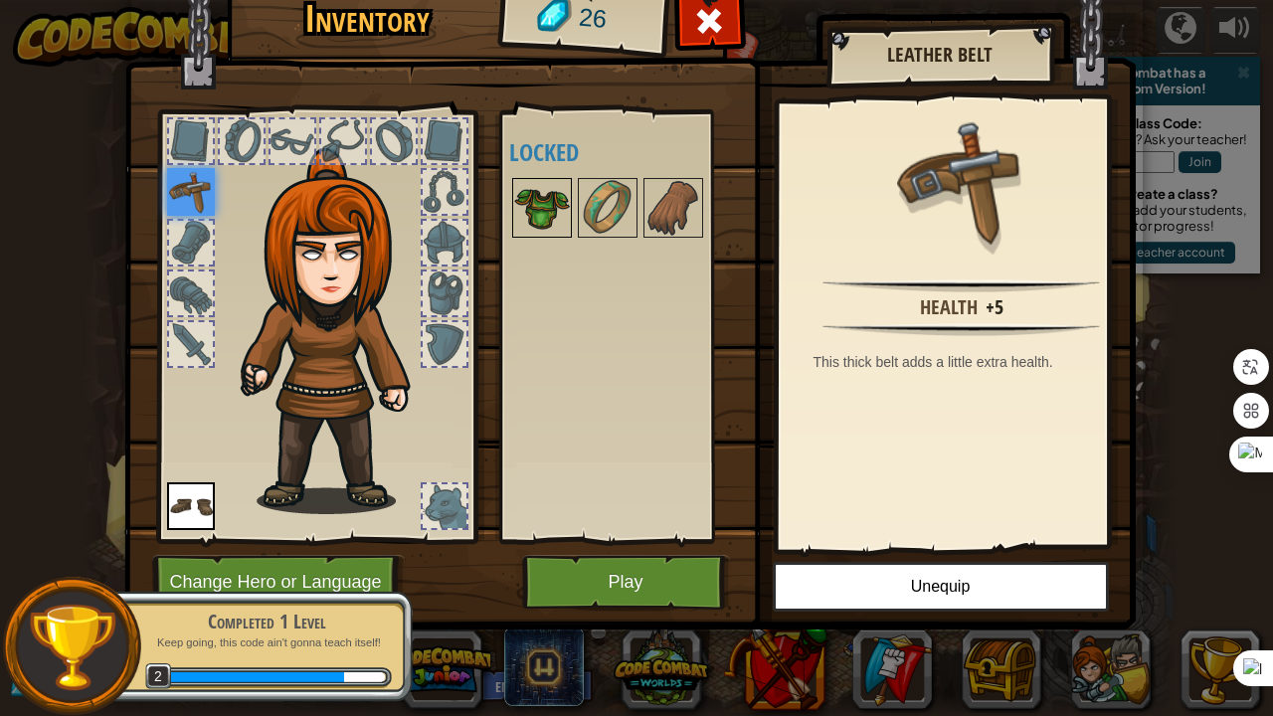
click at [547, 217] on img at bounding box center [542, 208] width 56 height 56
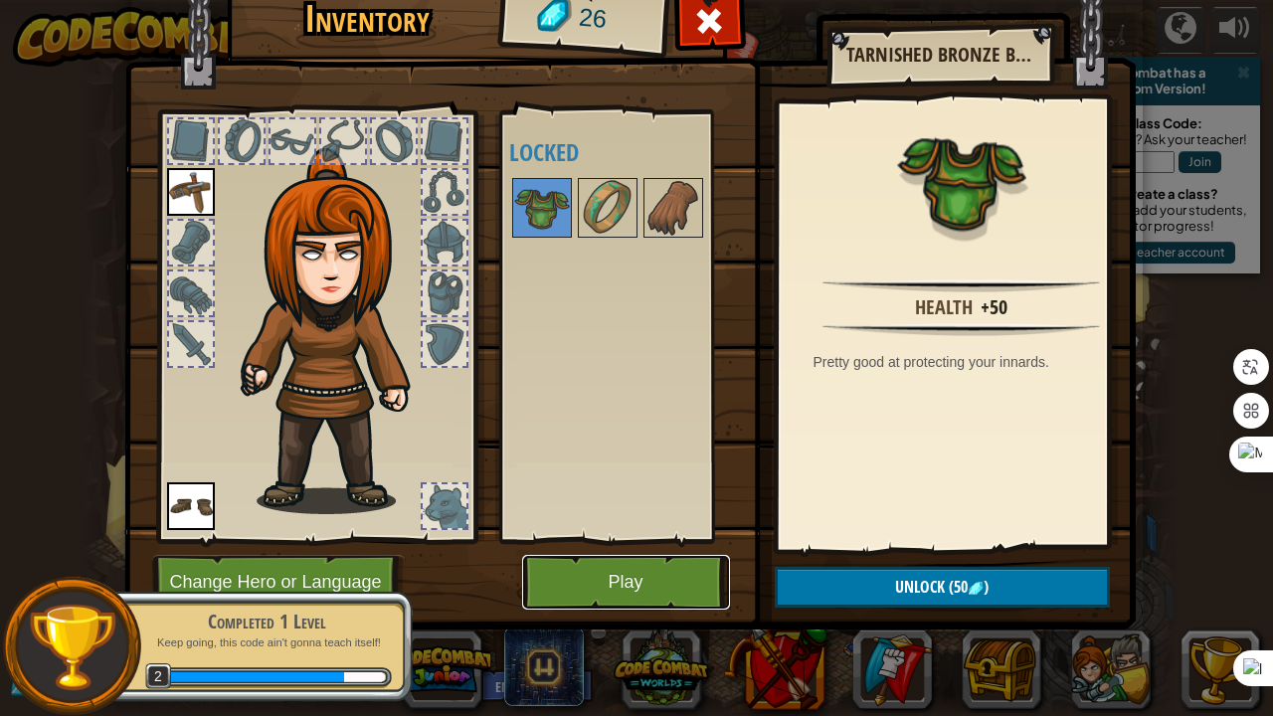
click at [588, 574] on button "Play" at bounding box center [626, 582] width 208 height 55
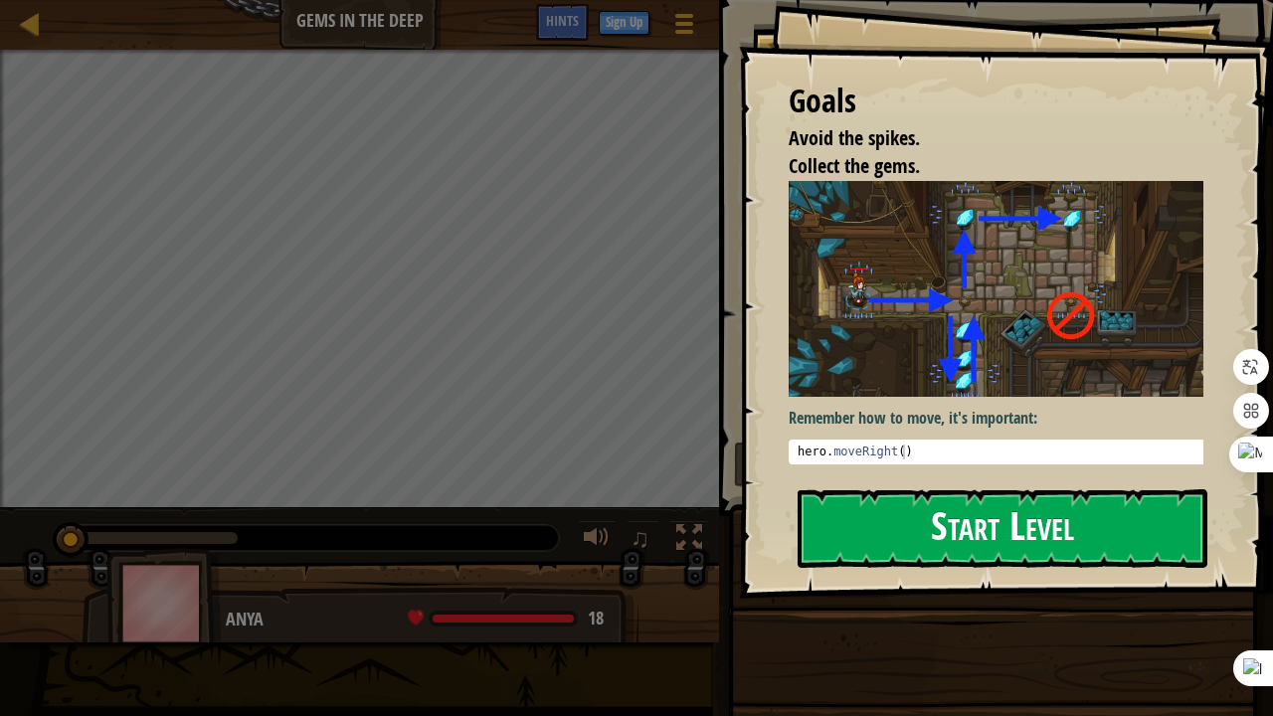
click at [886, 533] on button "Start Level" at bounding box center [1003, 528] width 410 height 79
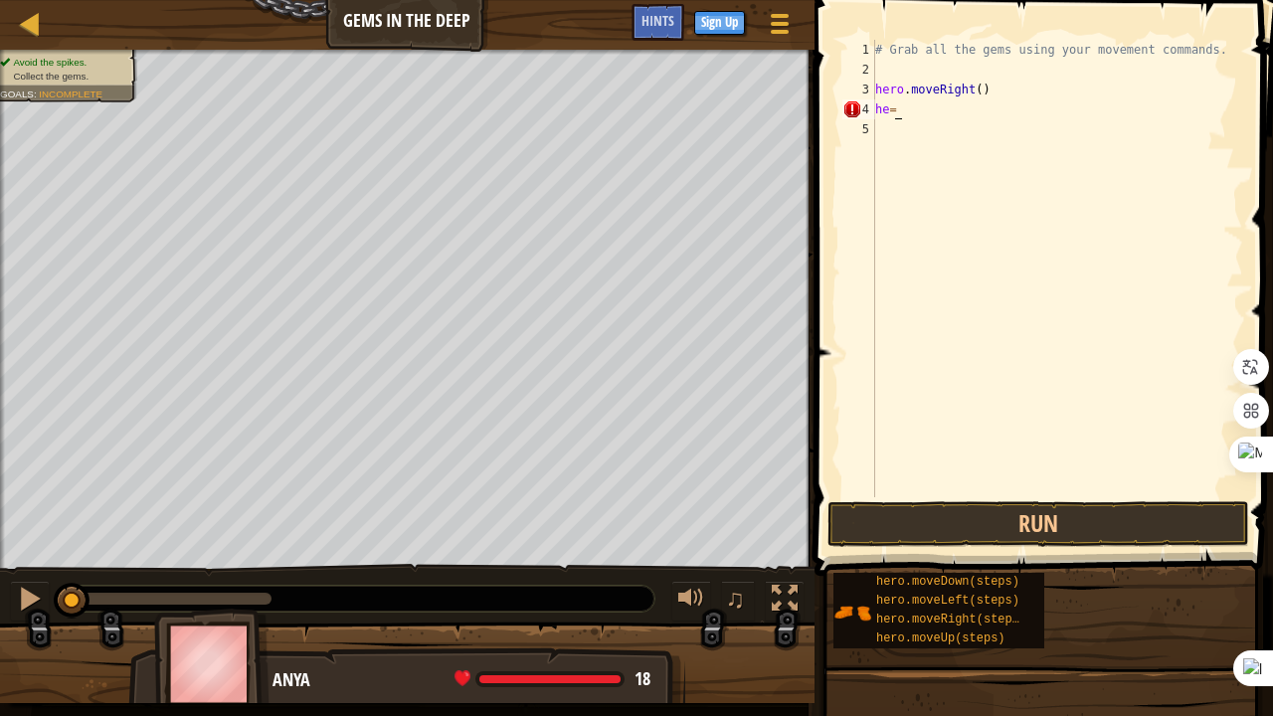
scroll to position [9, 0]
type textarea "h"
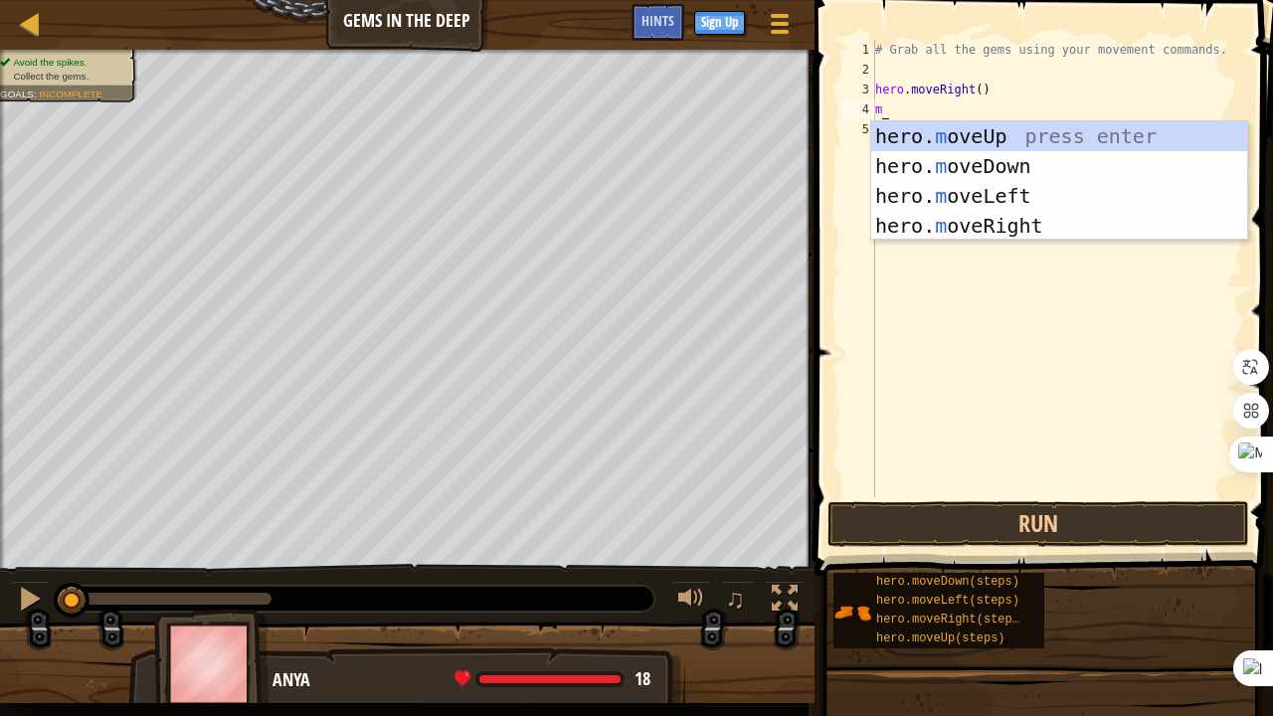
type textarea "mo"
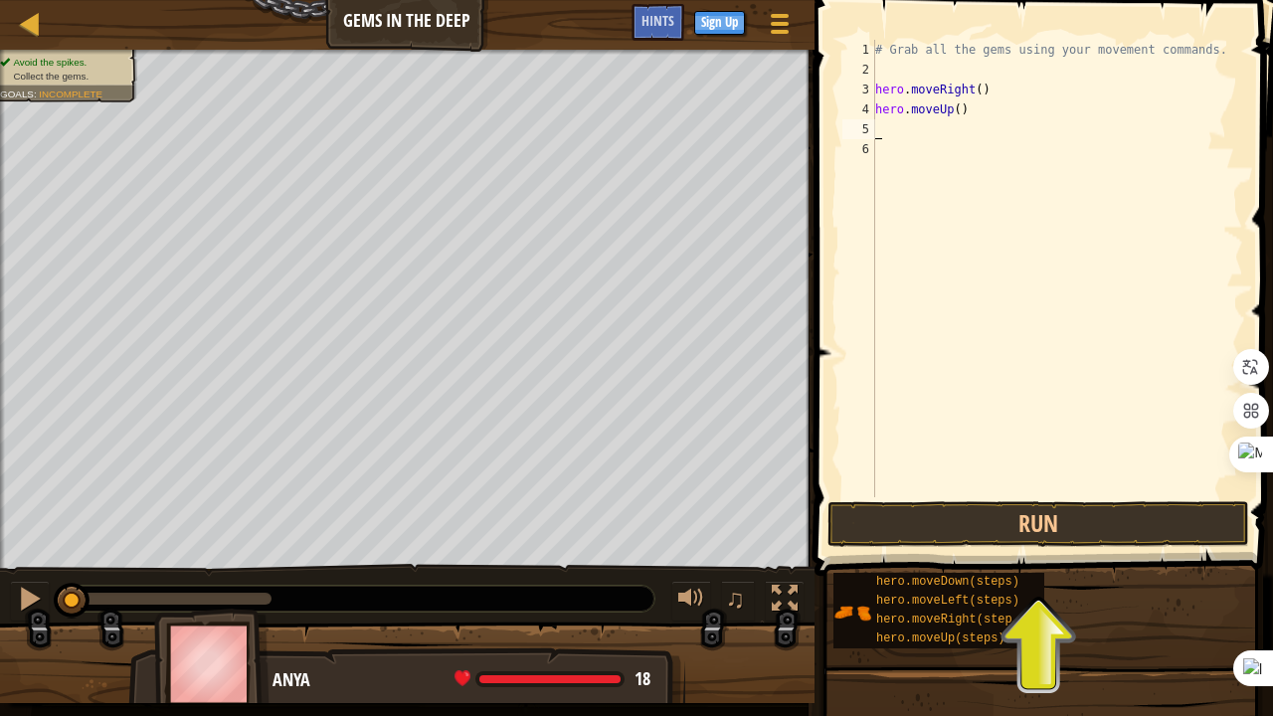
type textarea "hero.moveUp()"
type textarea "l"
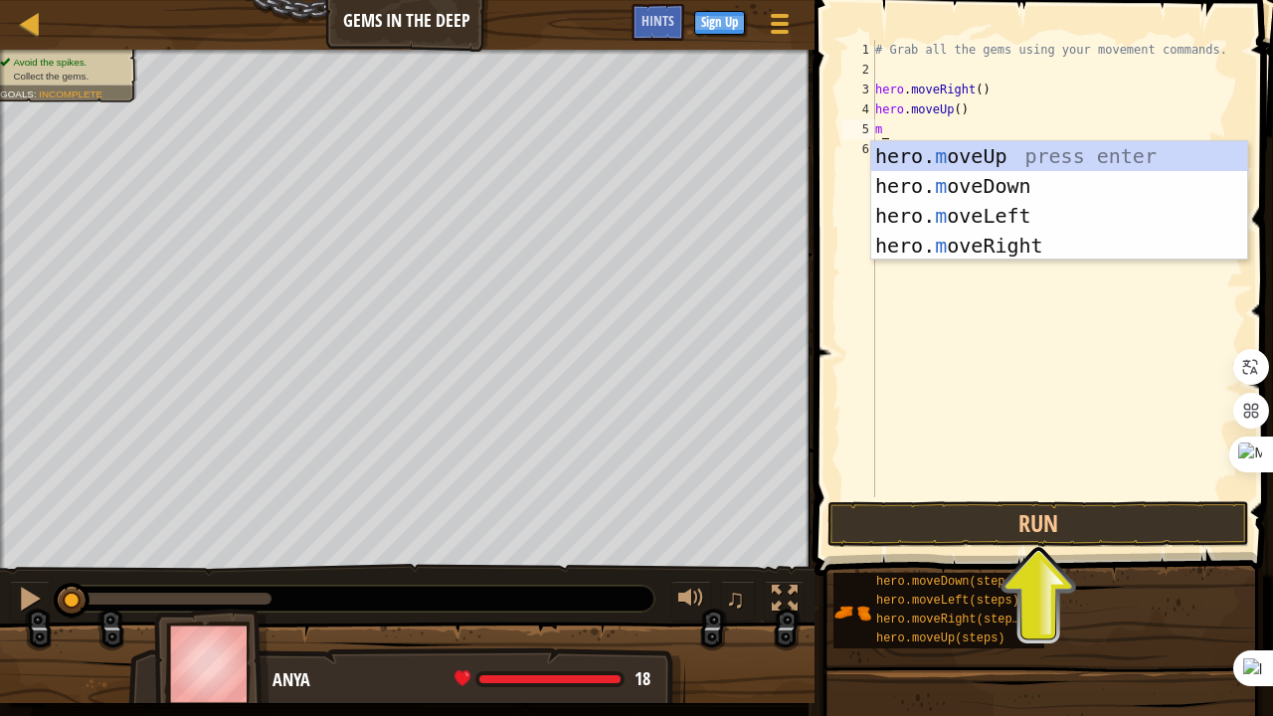
type textarea "mo"
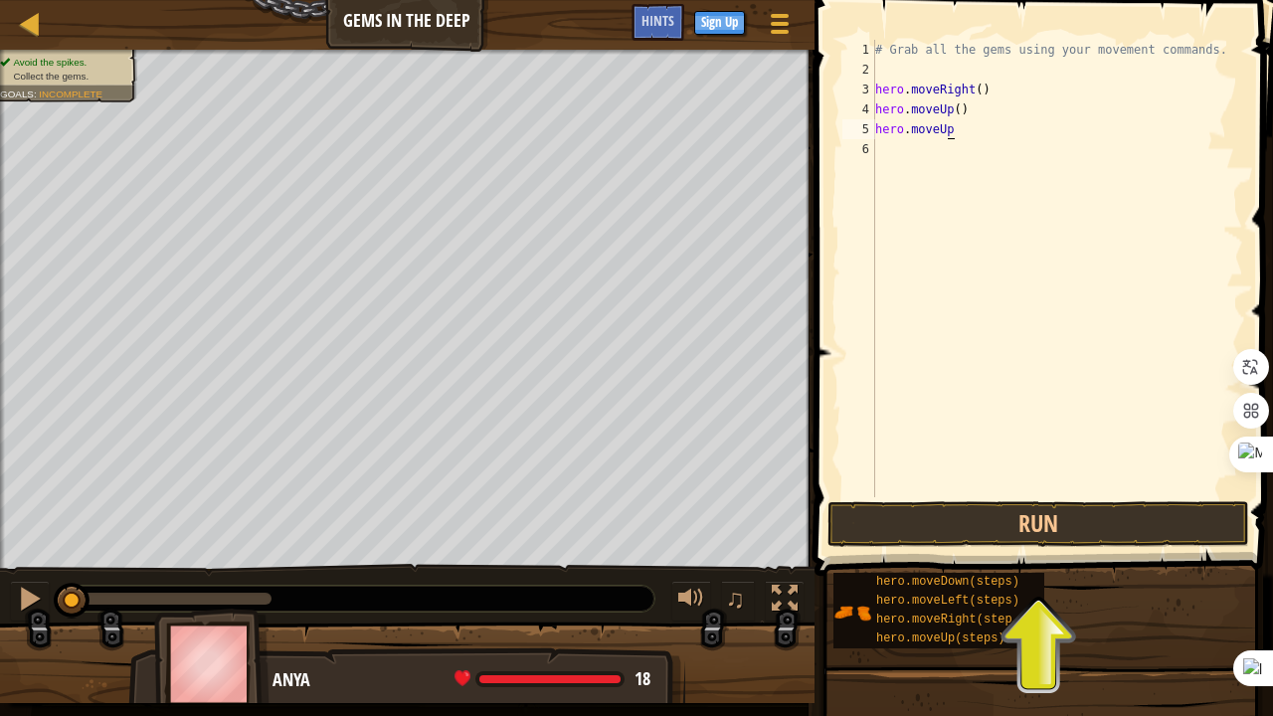
type textarea "h"
type textarea "hero.moved"
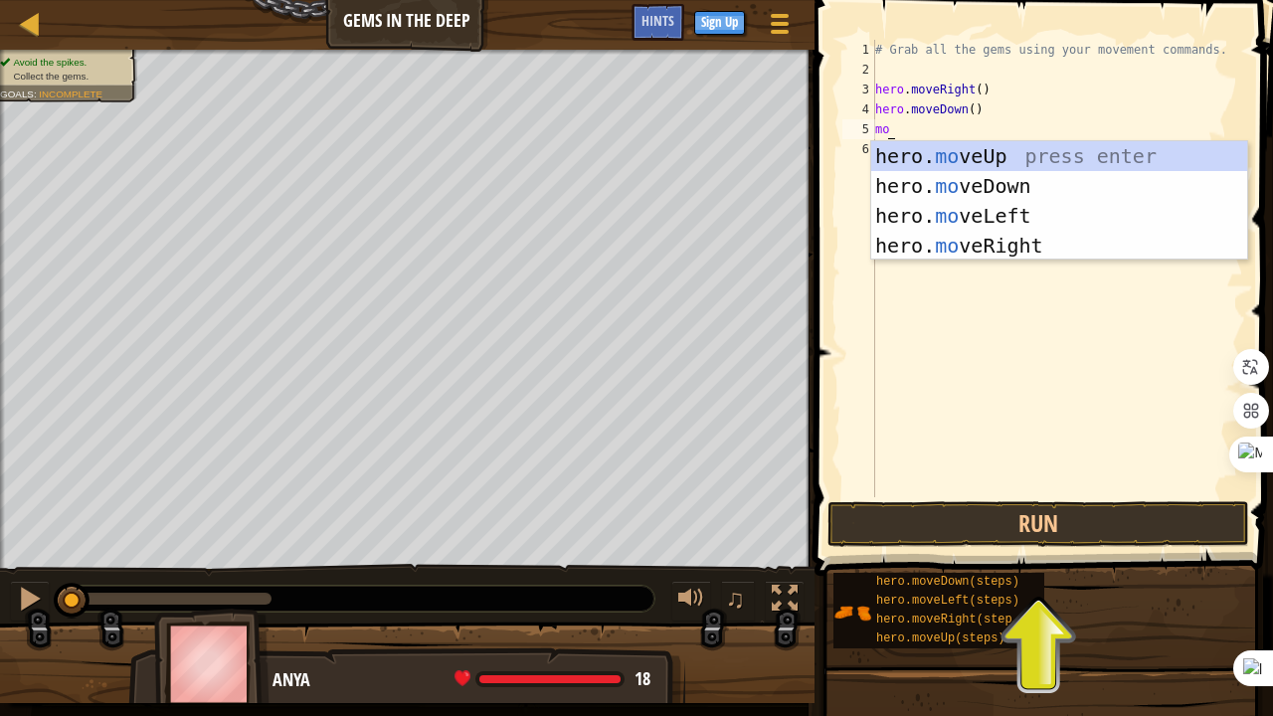
type textarea "m"
type textarea "he"
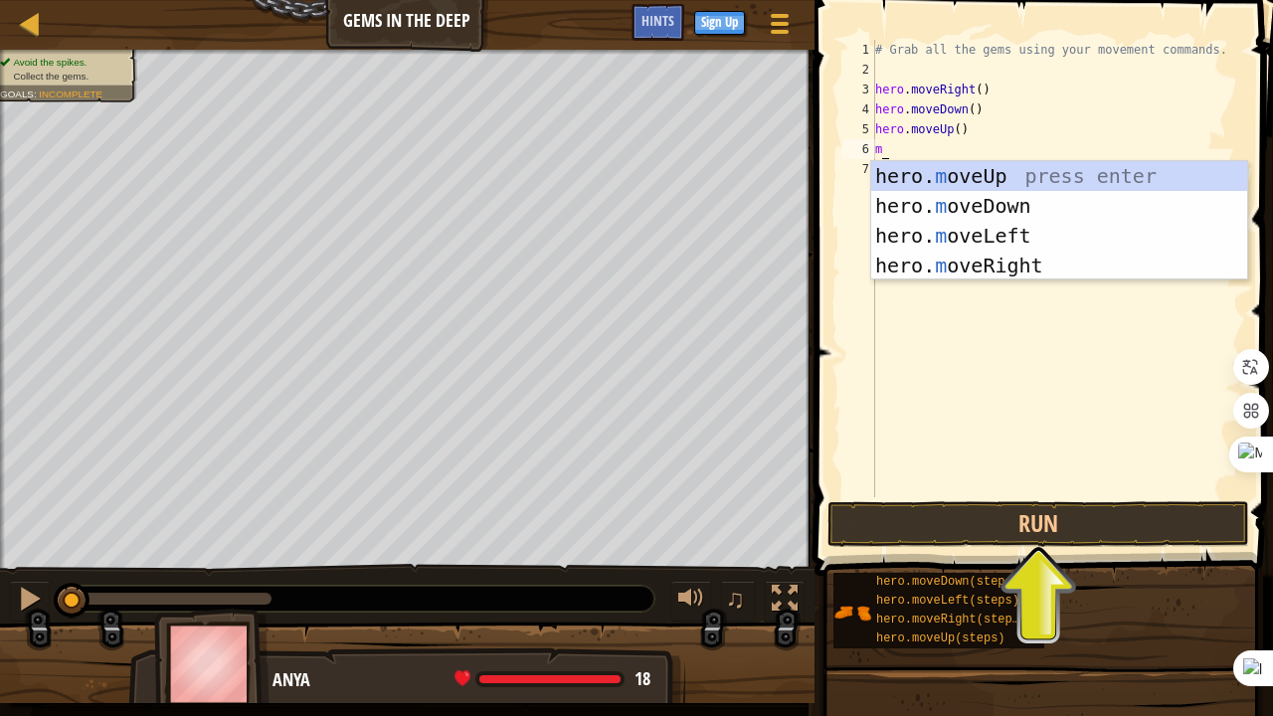
type textarea "mo"
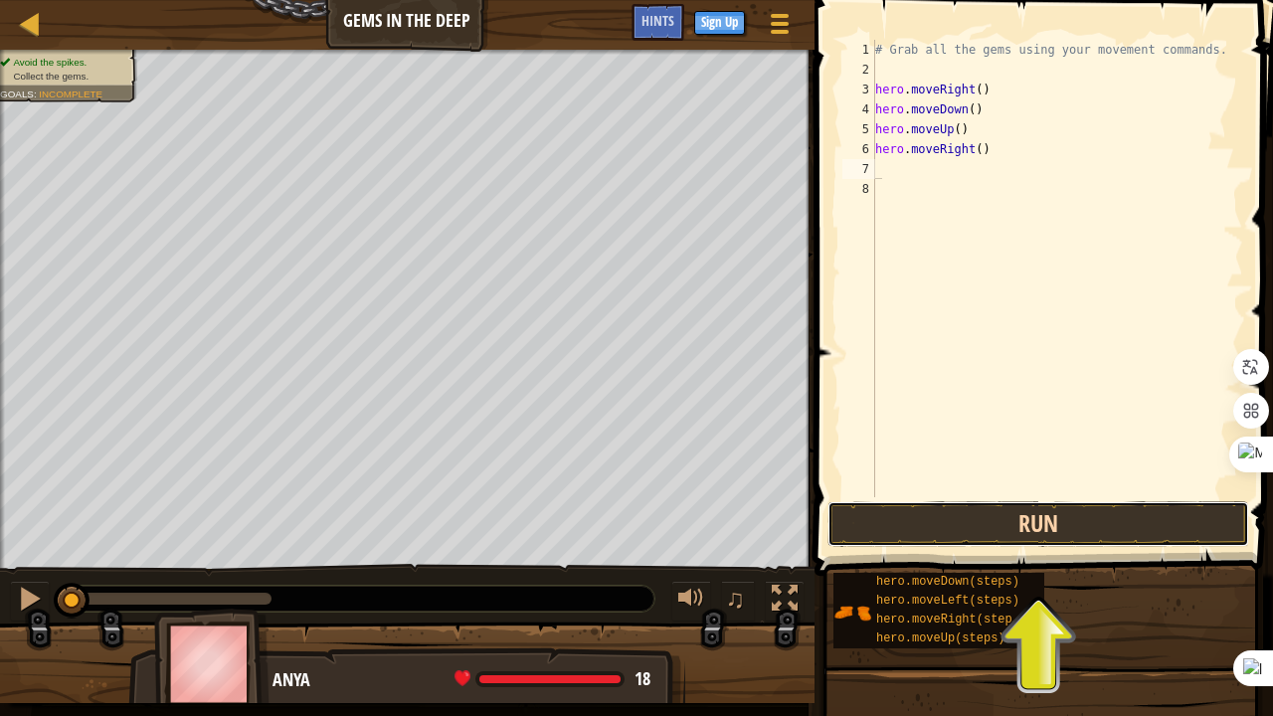
click at [1091, 510] on button "Run" at bounding box center [1038, 524] width 422 height 46
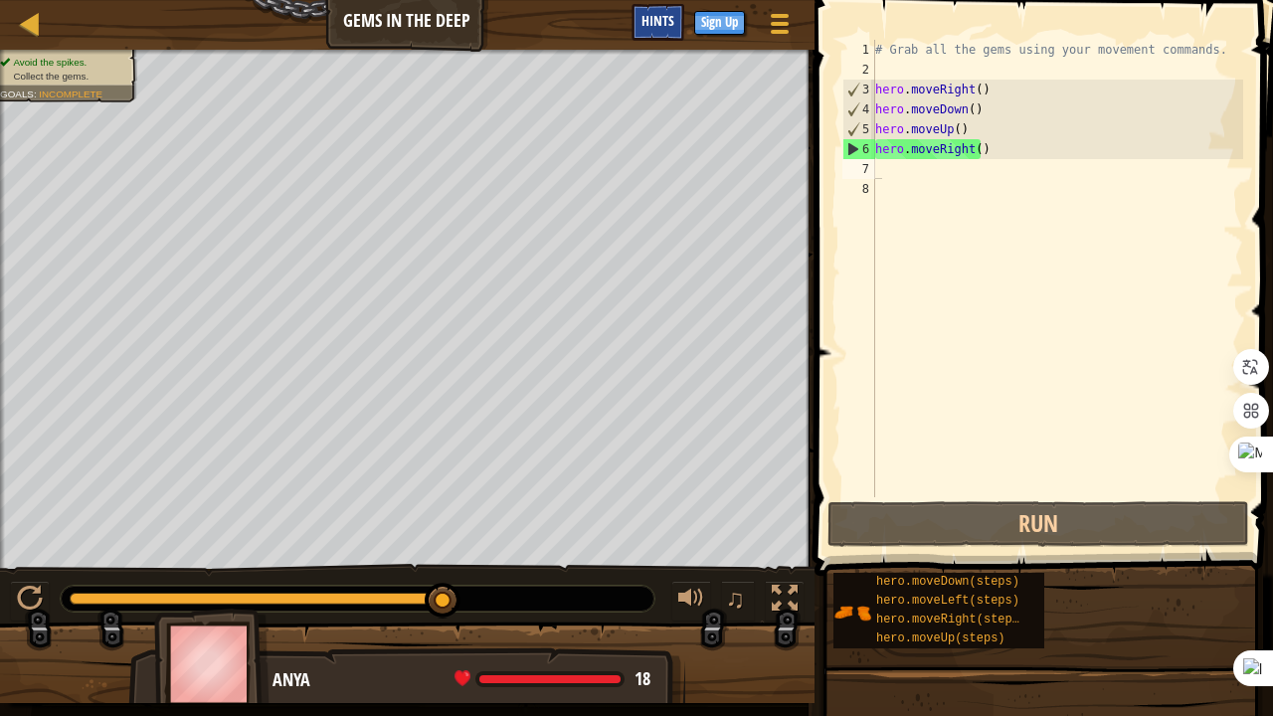
click at [667, 27] on span "Hints" at bounding box center [657, 20] width 33 height 19
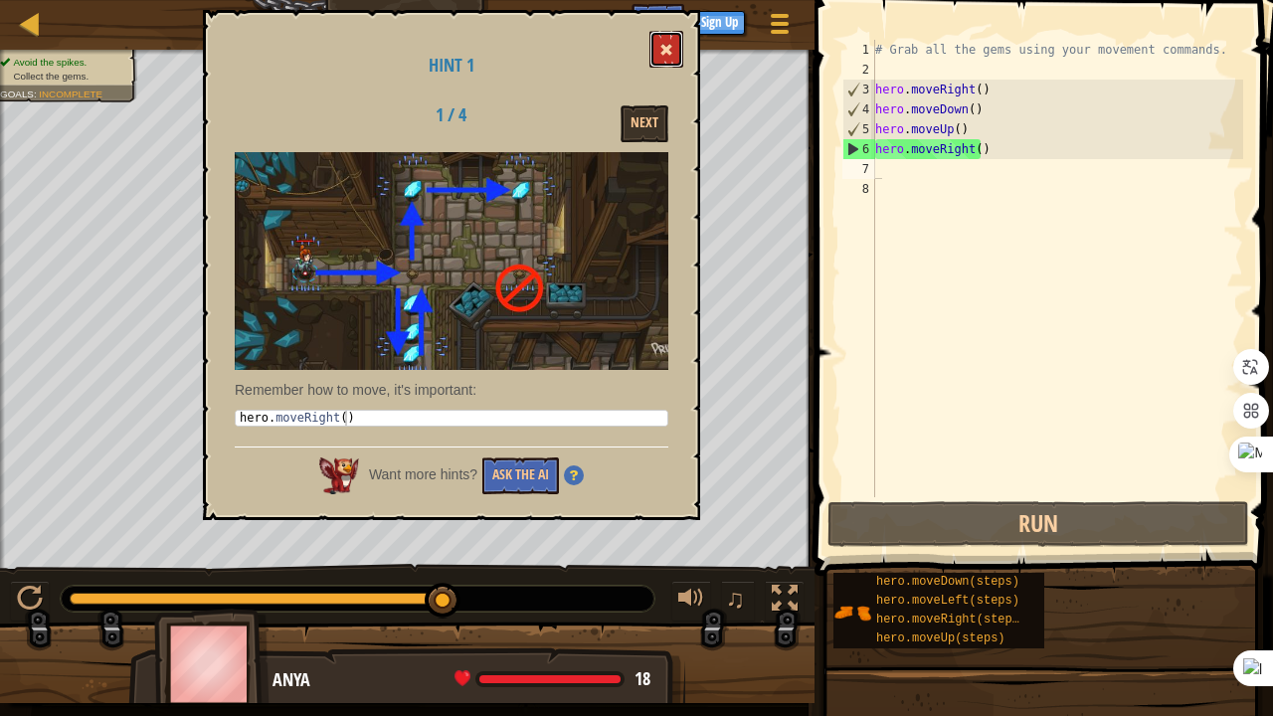
click at [659, 52] on button at bounding box center [666, 49] width 34 height 37
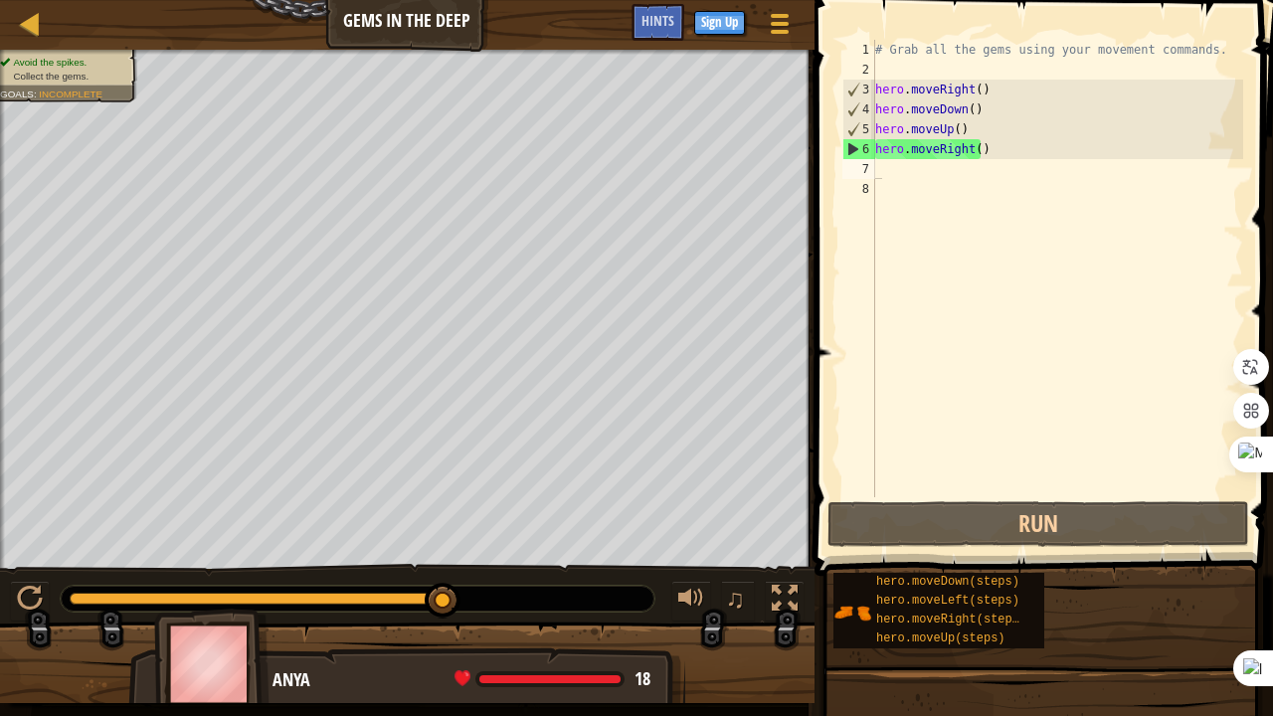
type textarea "hero.moveUp()"
click at [982, 128] on div "# Grab all the gems using your movement commands. hero . moveRight ( ) hero . m…" at bounding box center [1057, 288] width 372 height 497
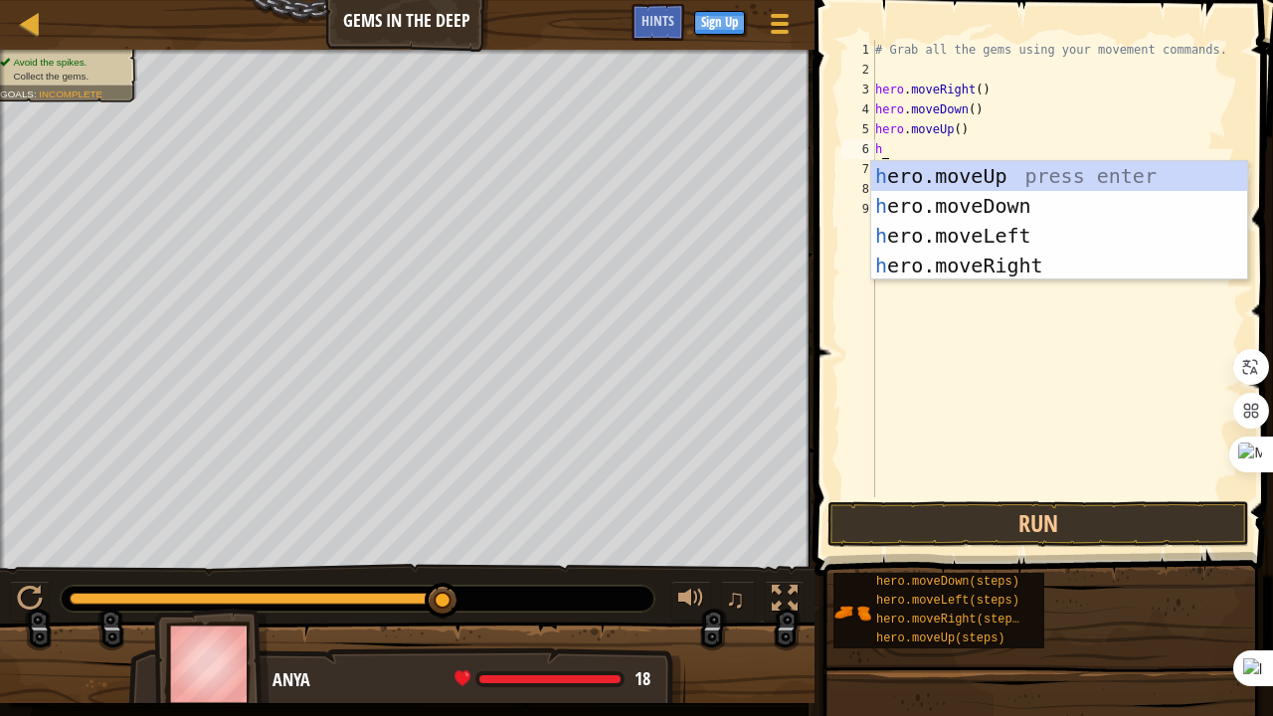
type textarea "he"
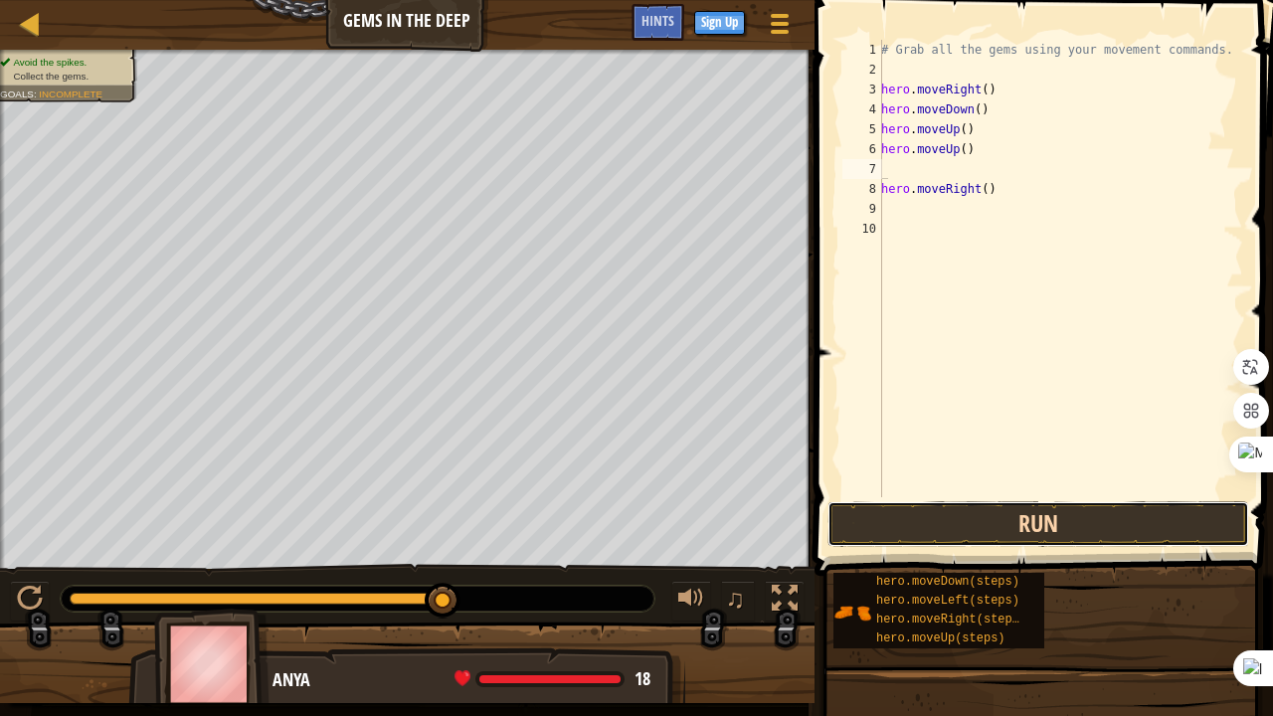
click at [945, 531] on button "Run" at bounding box center [1038, 524] width 422 height 46
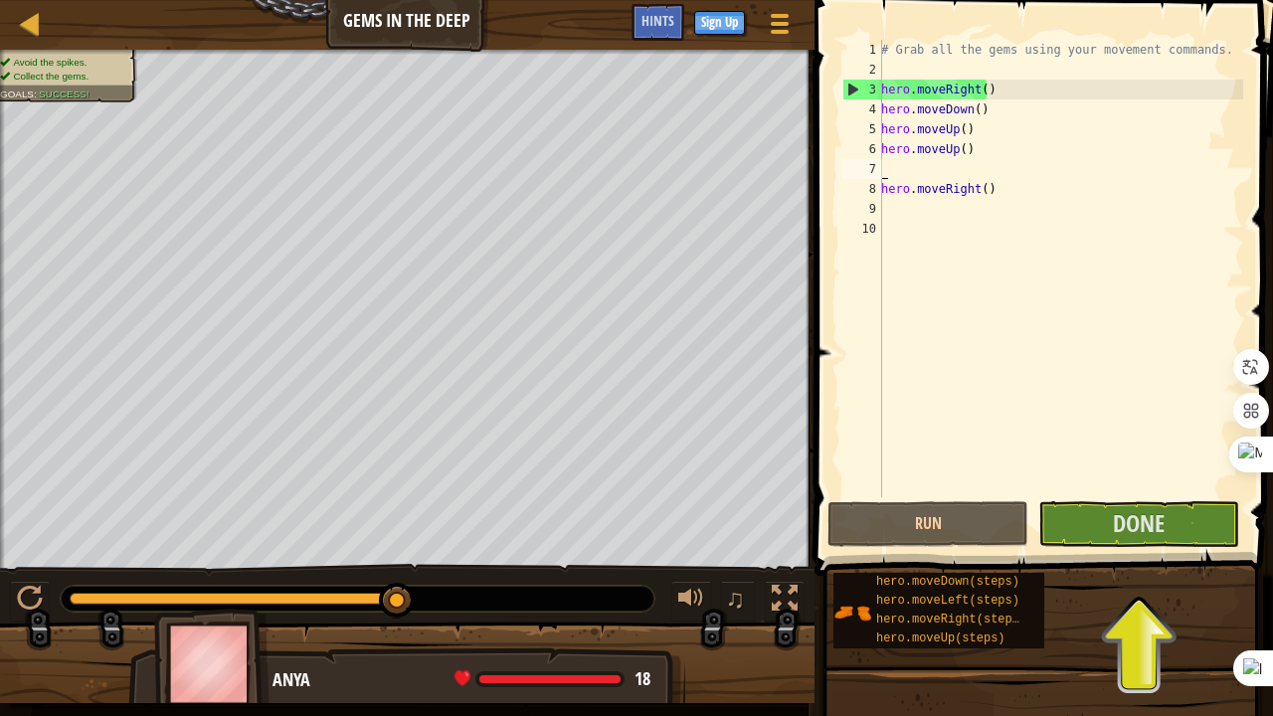
click at [931, 221] on div "# Grab all the gems using your movement commands. hero . moveRight ( ) hero . m…" at bounding box center [1060, 288] width 366 height 497
type textarea "h"
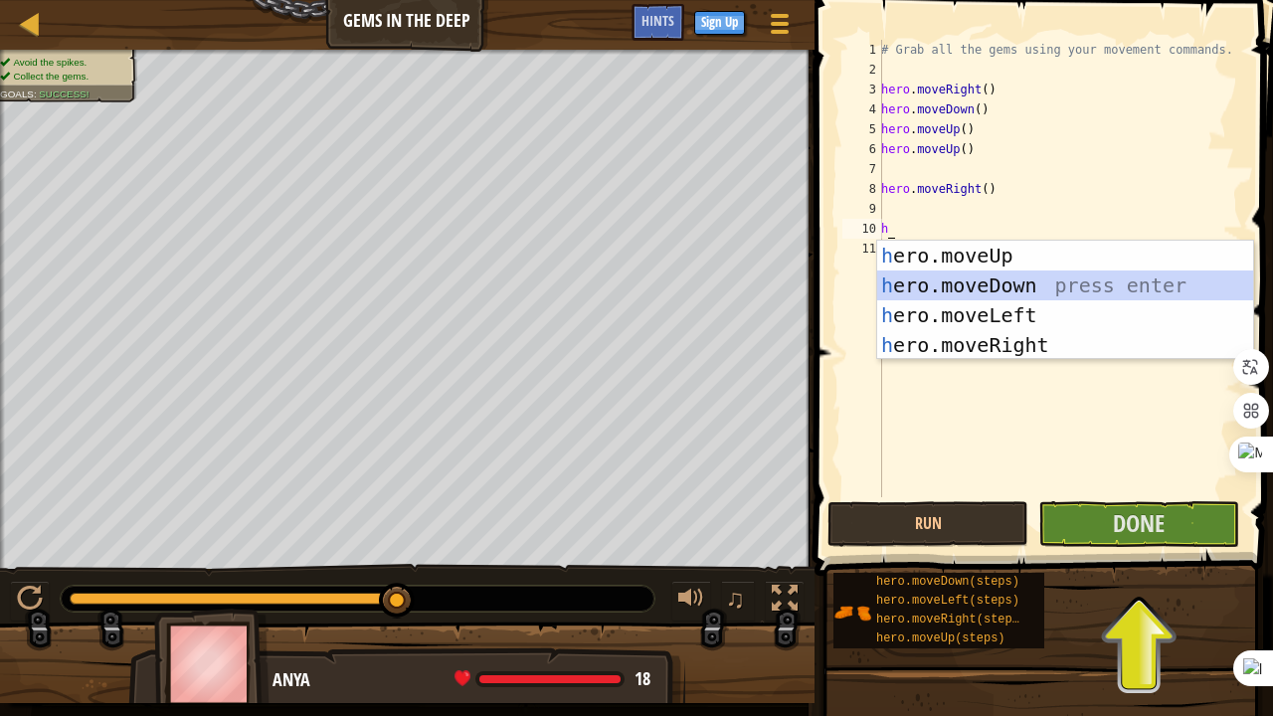
click at [1013, 280] on div "h ero.moveUp press enter h ero.moveDown press enter h ero.moveLeft press enter …" at bounding box center [1065, 330] width 377 height 179
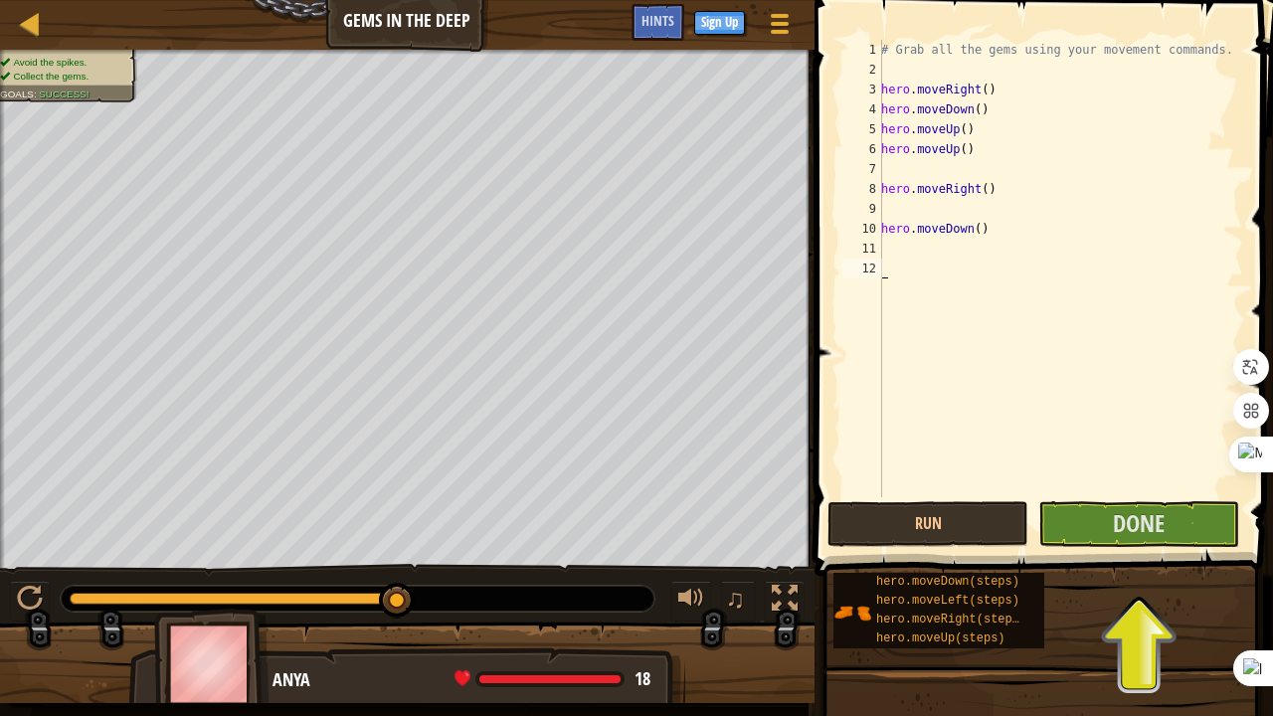
click at [1013, 280] on div "# Grab all the gems using your movement commands. hero . moveRight ( ) hero . m…" at bounding box center [1060, 288] width 366 height 497
click at [1125, 533] on span "Done" at bounding box center [1139, 523] width 52 height 32
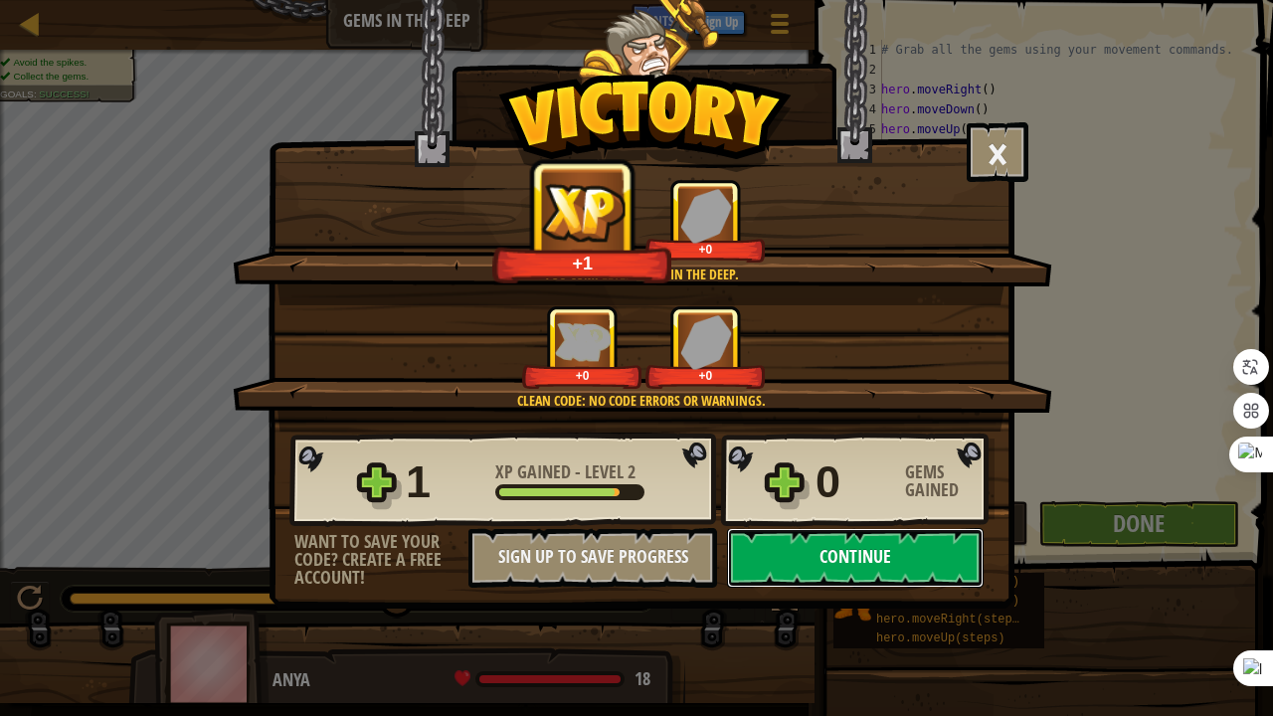
click at [853, 554] on button "Continue" at bounding box center [855, 558] width 257 height 60
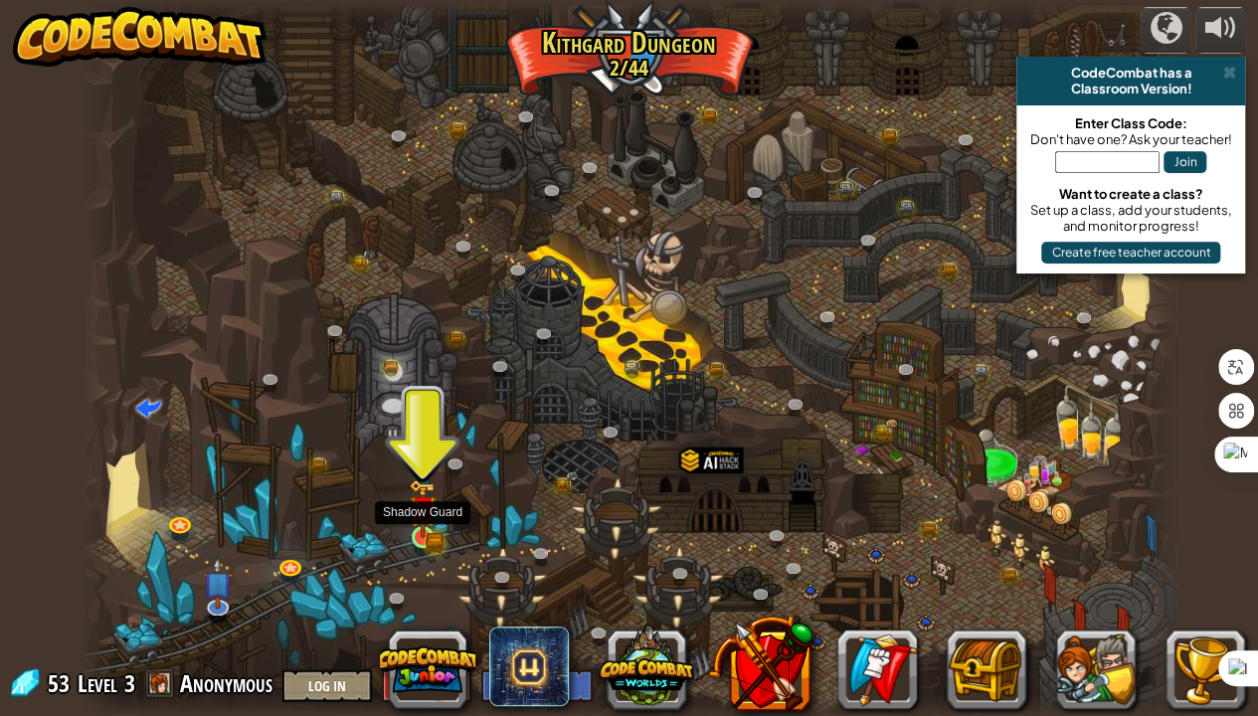
click at [432, 524] on img at bounding box center [422, 509] width 27 height 60
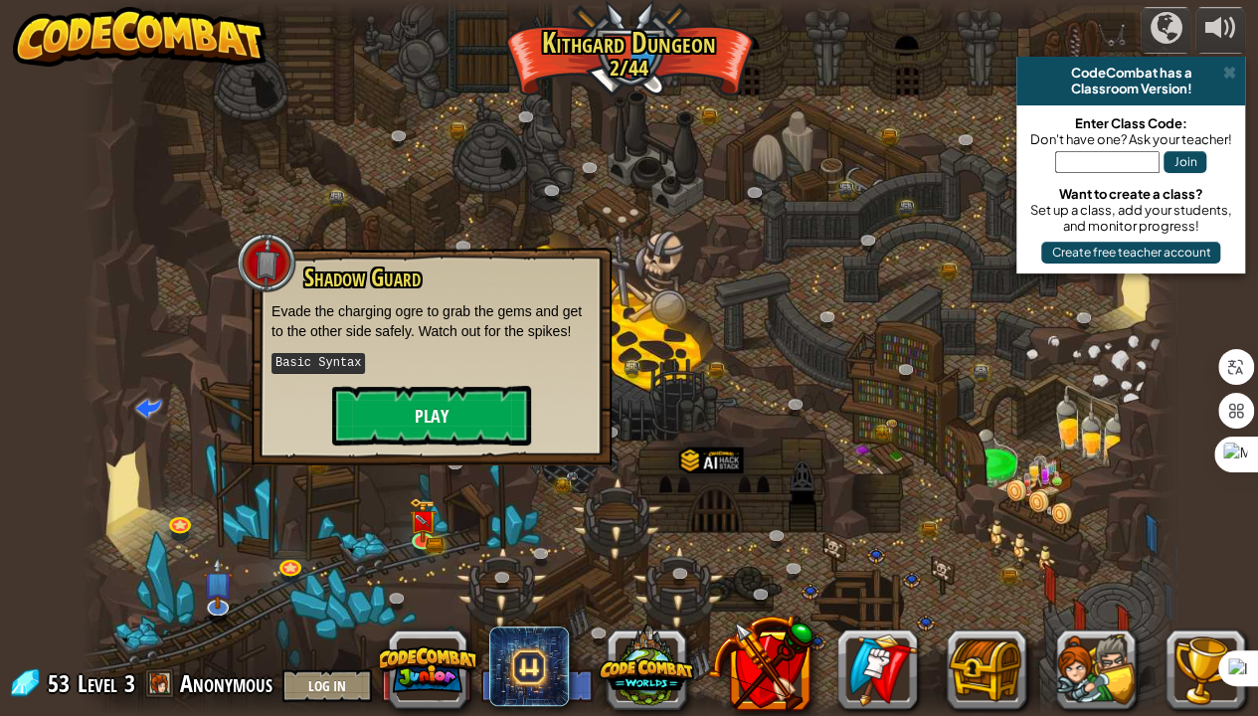
drag, startPoint x: 455, startPoint y: 400, endPoint x: 437, endPoint y: 394, distance: 19.8
click at [437, 394] on div "Twisted Canyon (Locked) Challenge: collect the most gold using all the programm…" at bounding box center [630, 358] width 1096 height 716
click at [437, 394] on button "Play" at bounding box center [431, 416] width 199 height 60
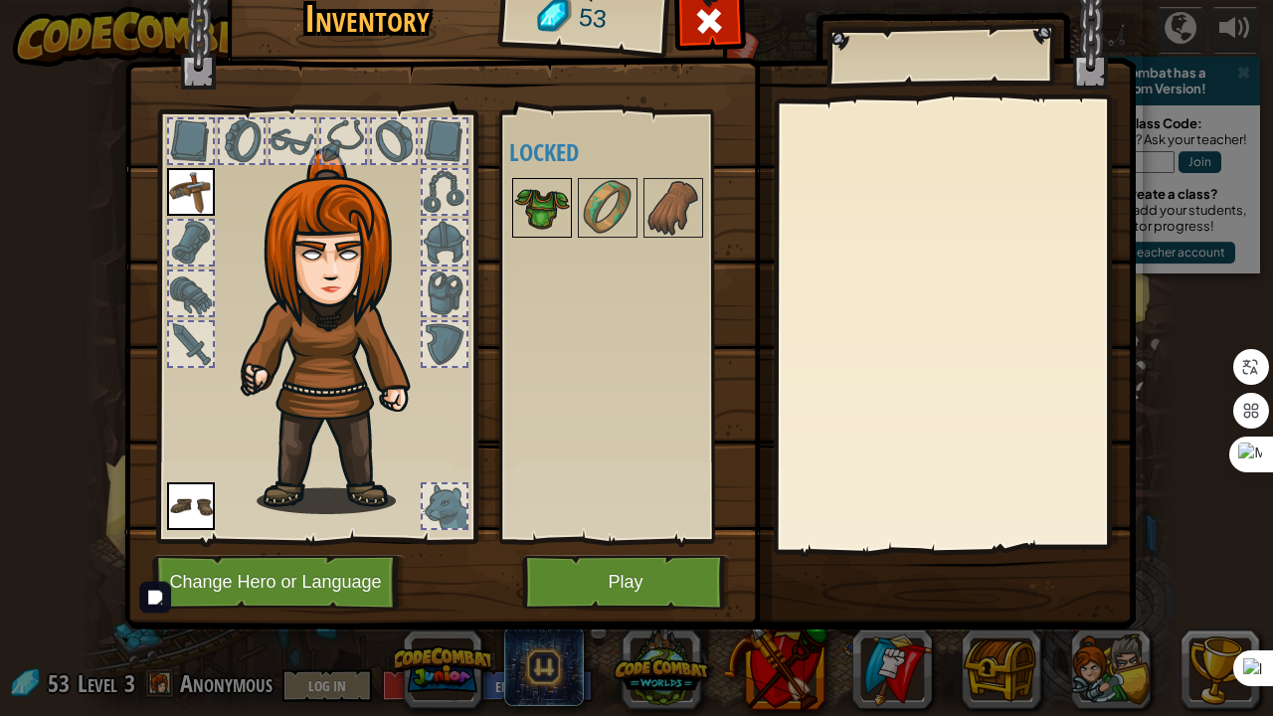
click at [545, 187] on img at bounding box center [542, 208] width 56 height 56
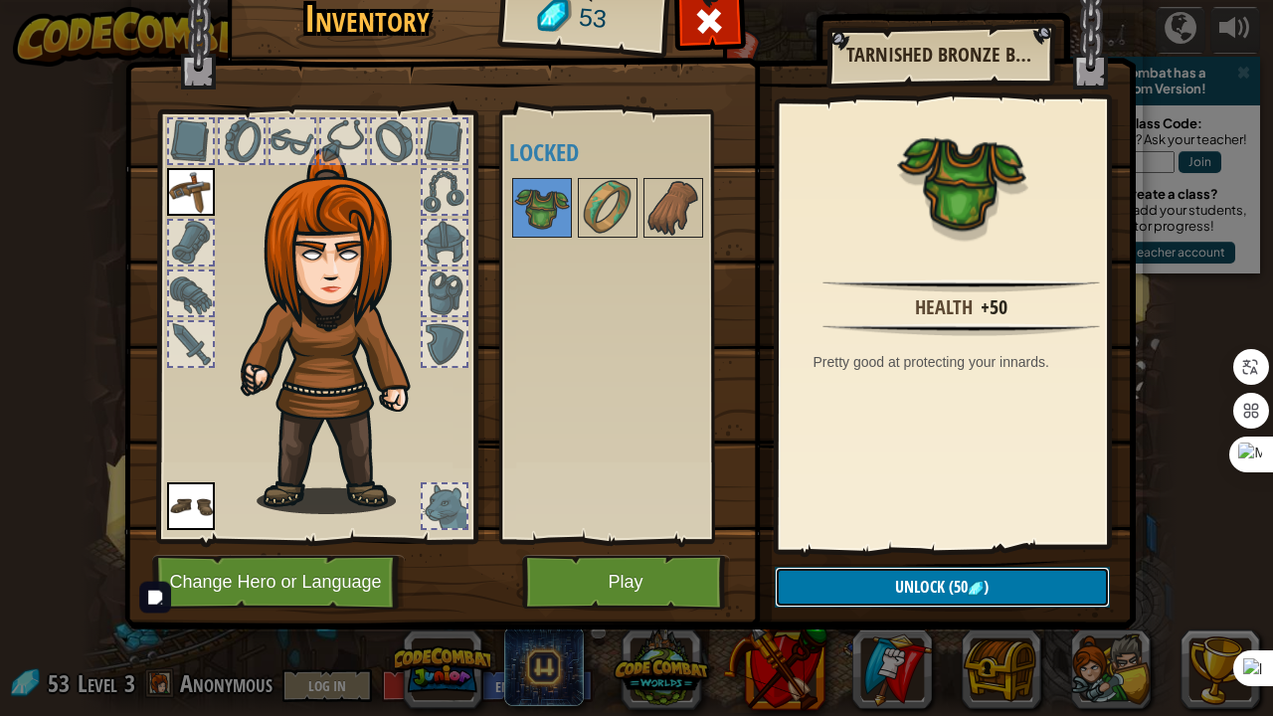
click at [883, 581] on button "Unlock (50 )" at bounding box center [942, 587] width 335 height 41
click at [846, 577] on button "Confirm" at bounding box center [942, 587] width 335 height 41
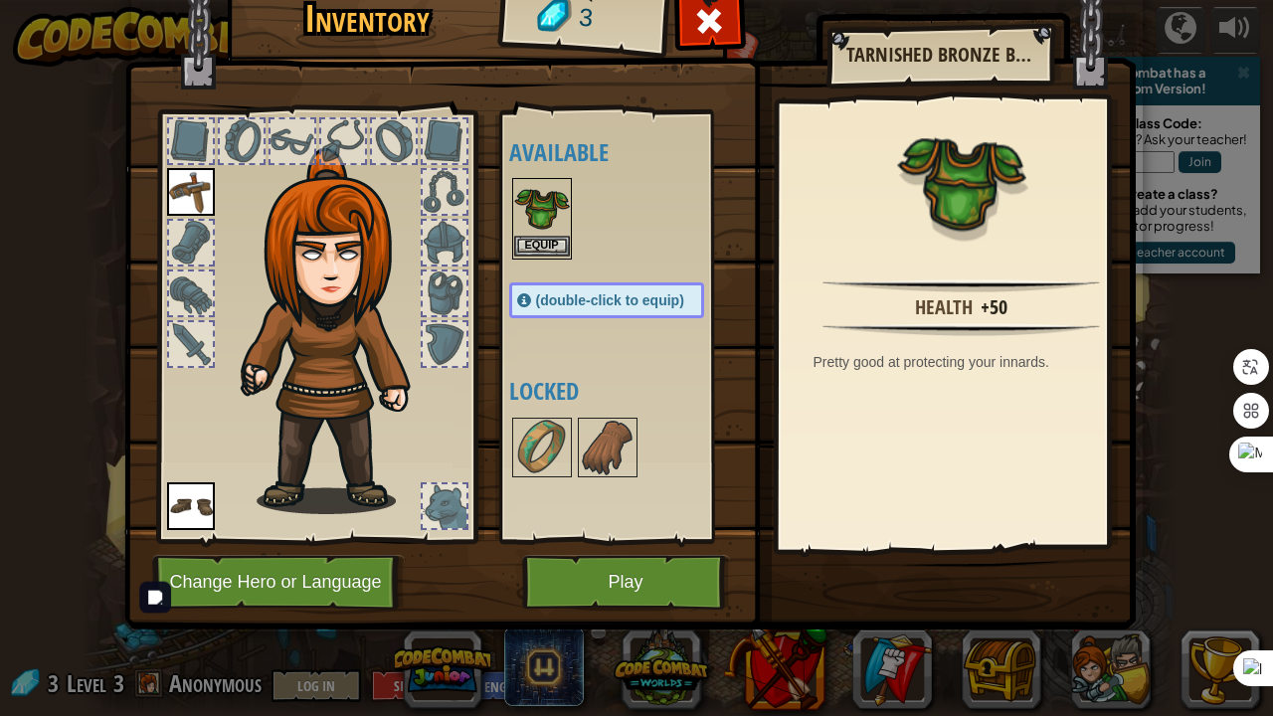
click at [549, 231] on img at bounding box center [542, 208] width 56 height 56
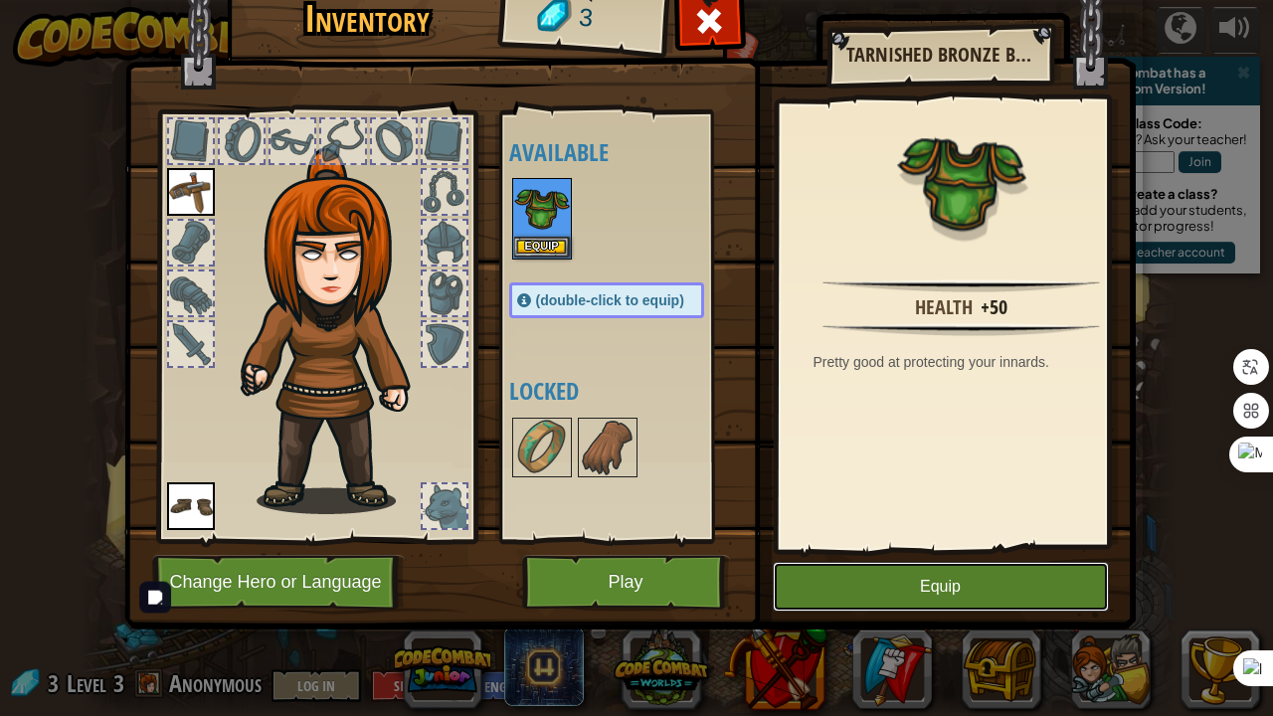
click at [823, 581] on button "Equip" at bounding box center [941, 587] width 336 height 50
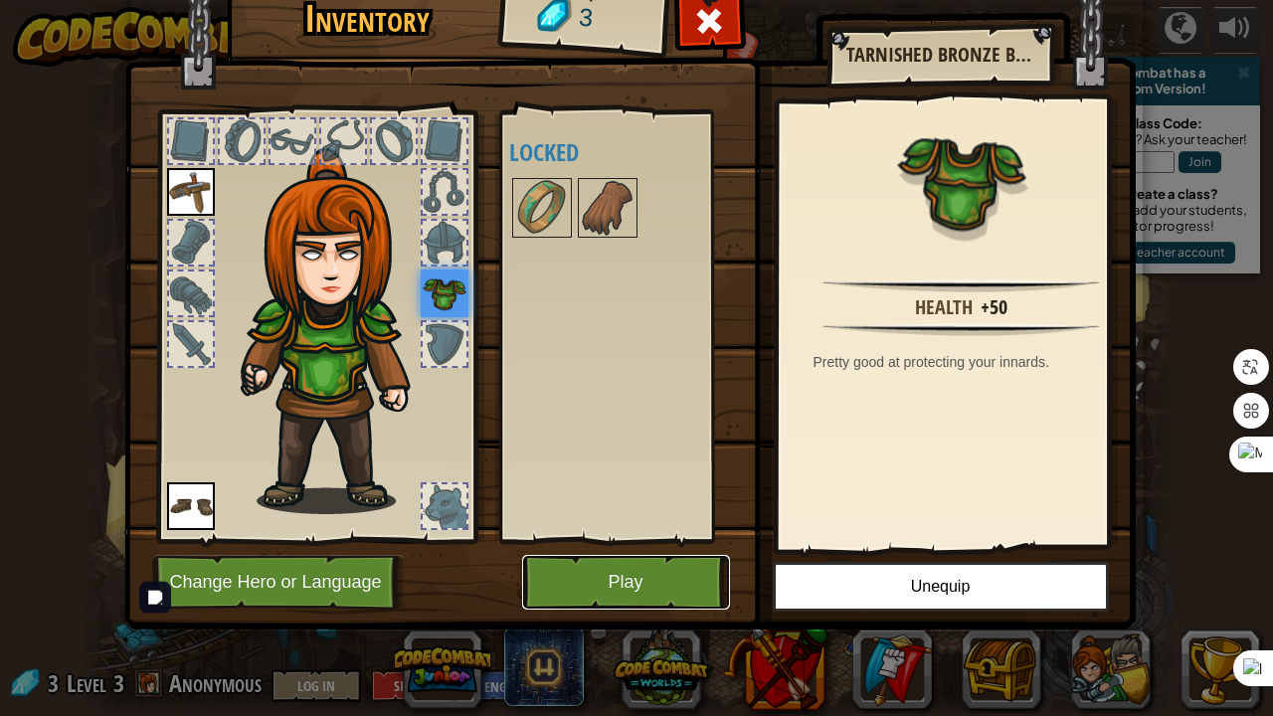
click at [613, 563] on button "Play" at bounding box center [626, 582] width 208 height 55
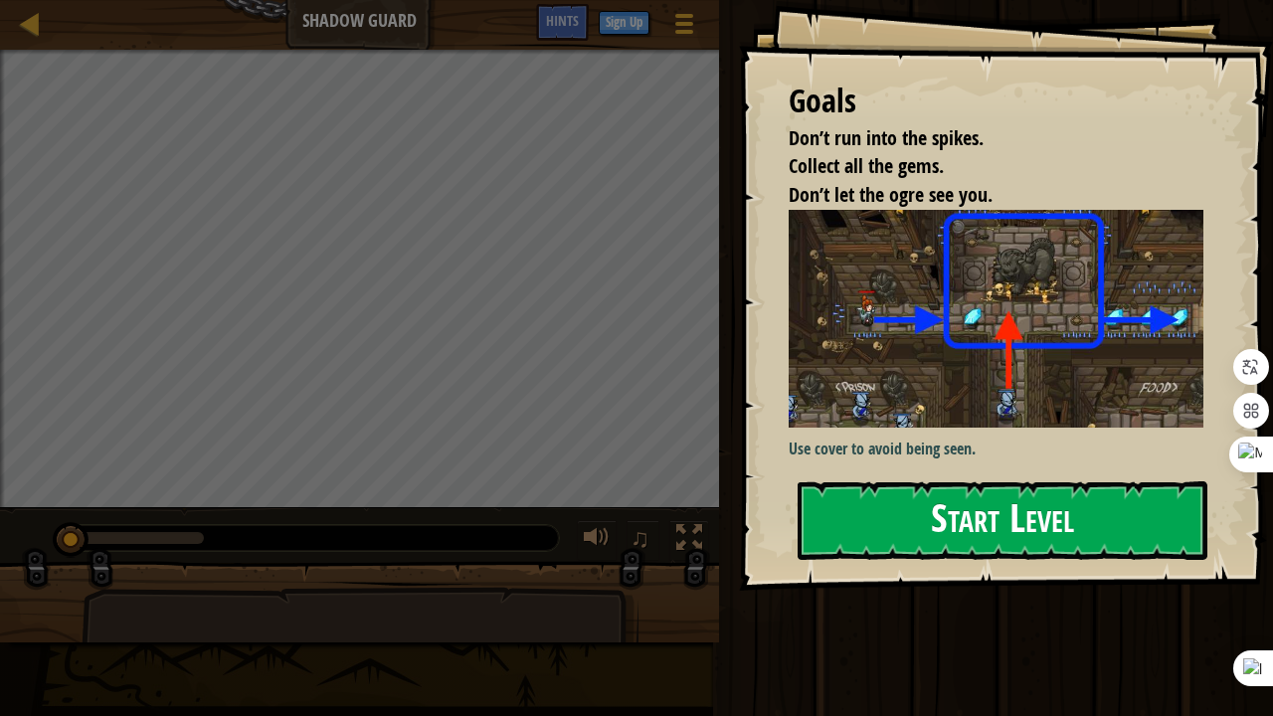
click at [877, 527] on button "Start Level" at bounding box center [1003, 520] width 410 height 79
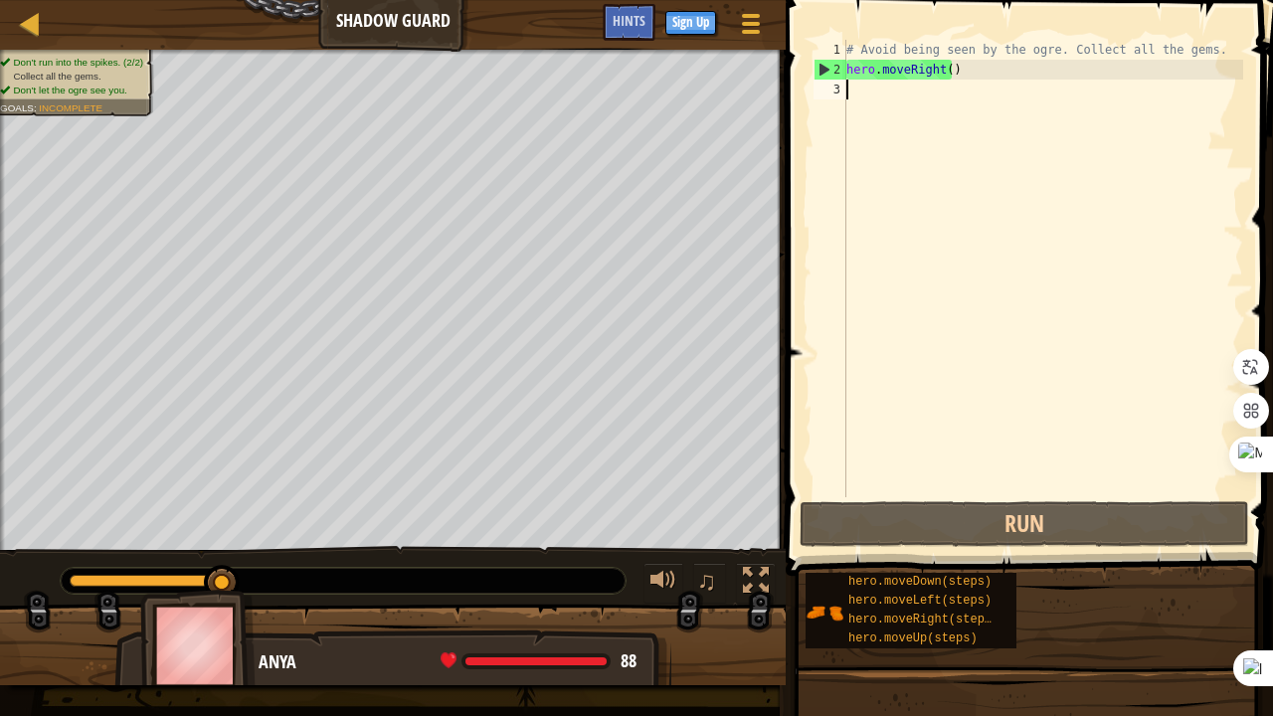
type textarea "hero.moveRight()"
